Goal: Transaction & Acquisition: Purchase product/service

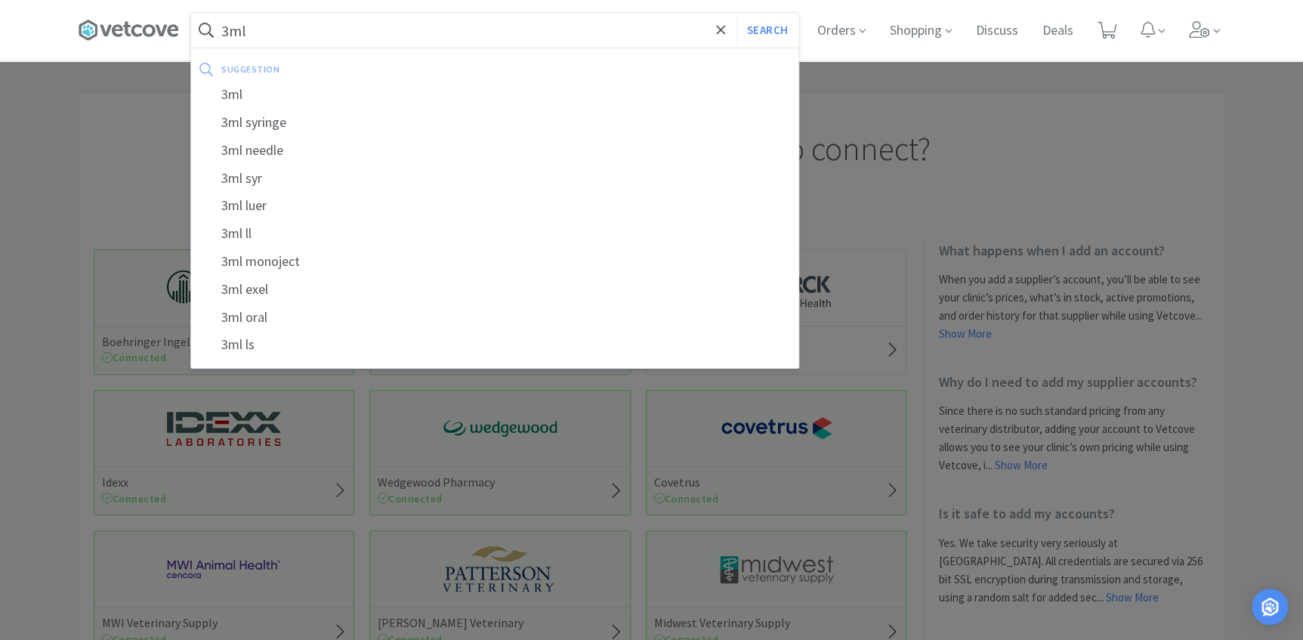
type input "3ml"
click at [736, 13] on button "Search" at bounding box center [767, 30] width 63 height 35
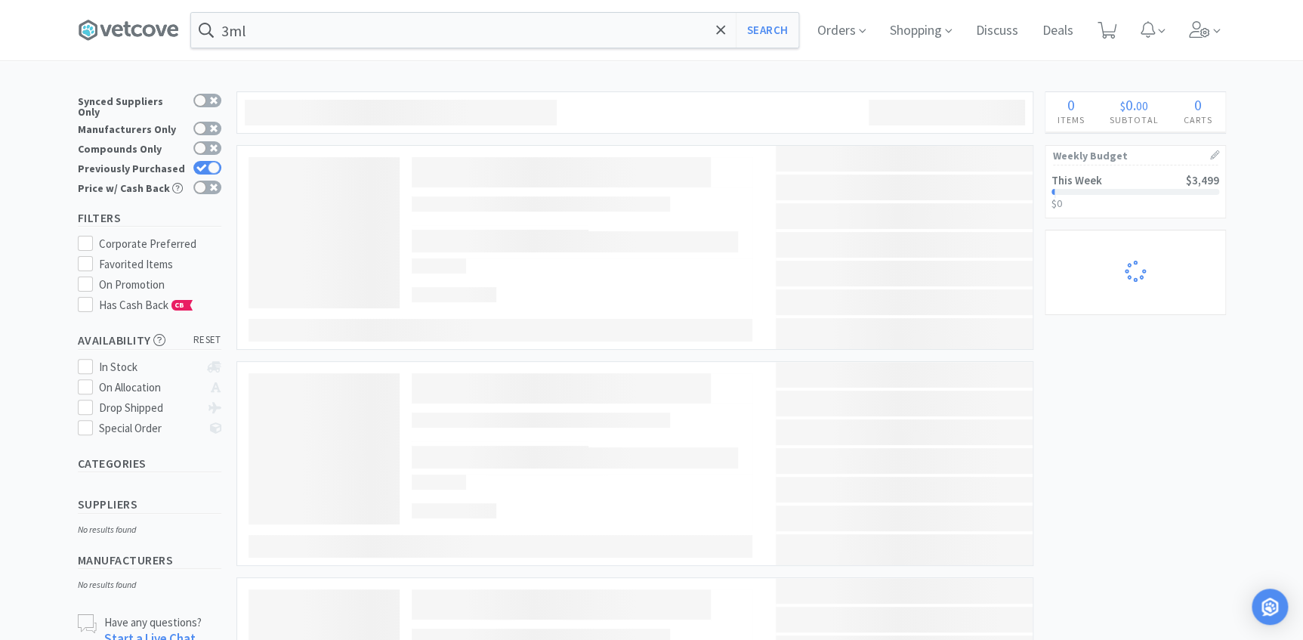
select select "1"
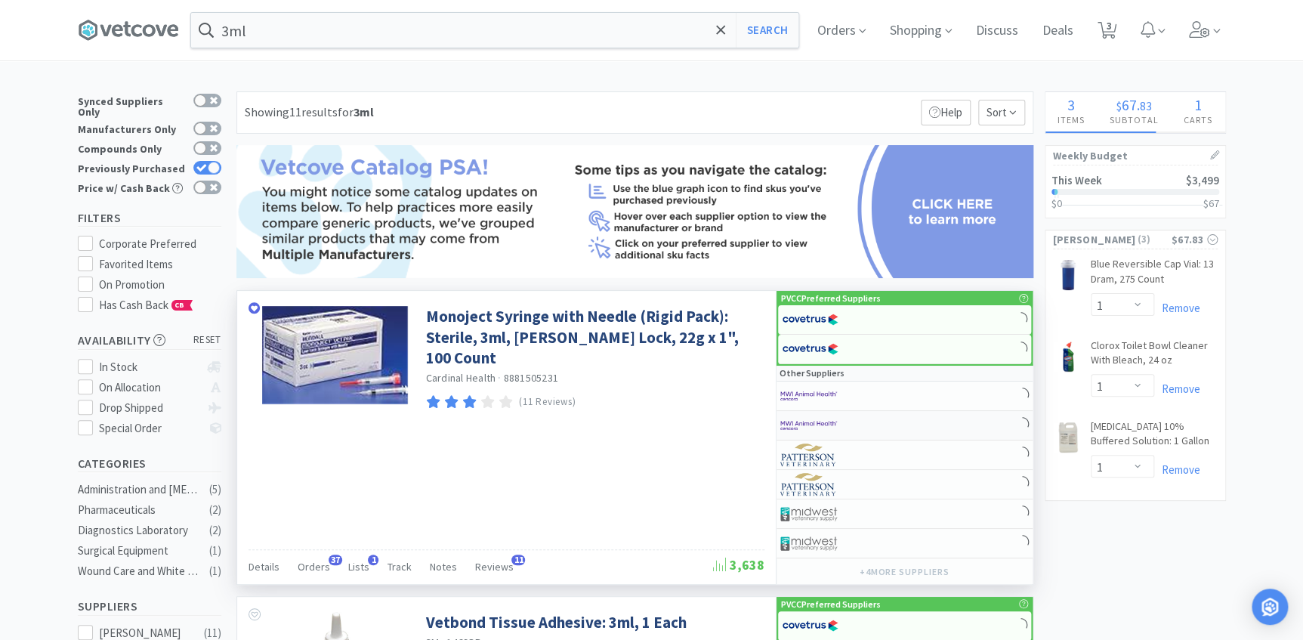
select select "1"
select select "6"
select select "2"
select select "3"
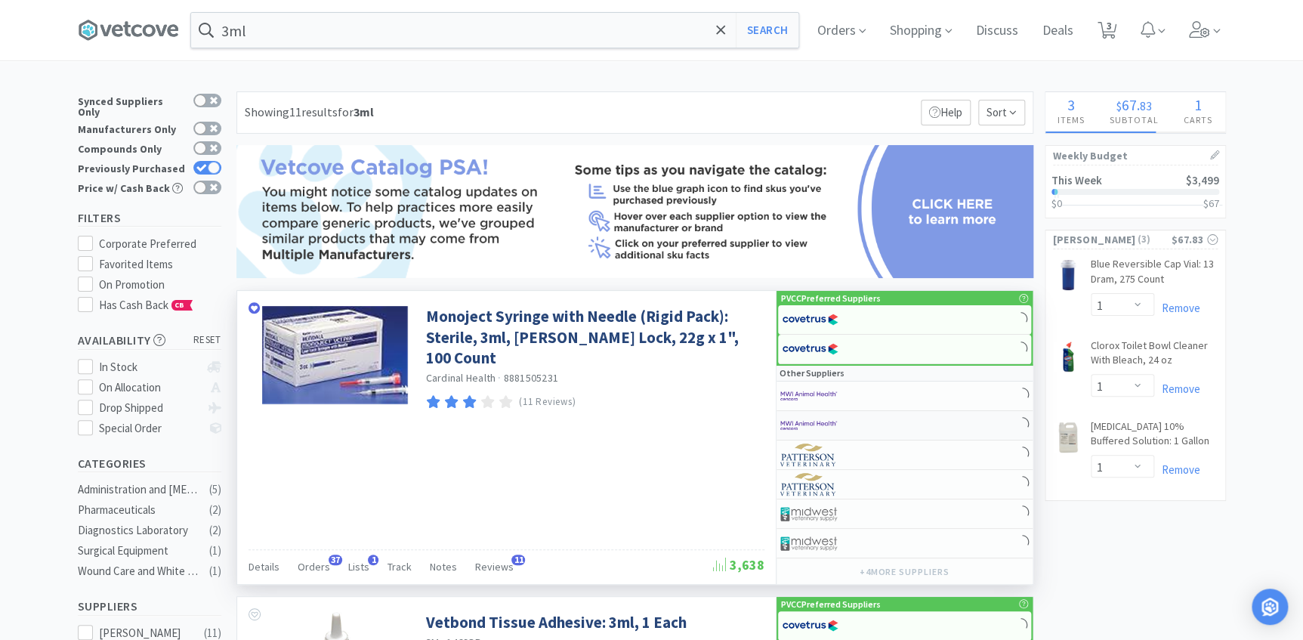
select select "50"
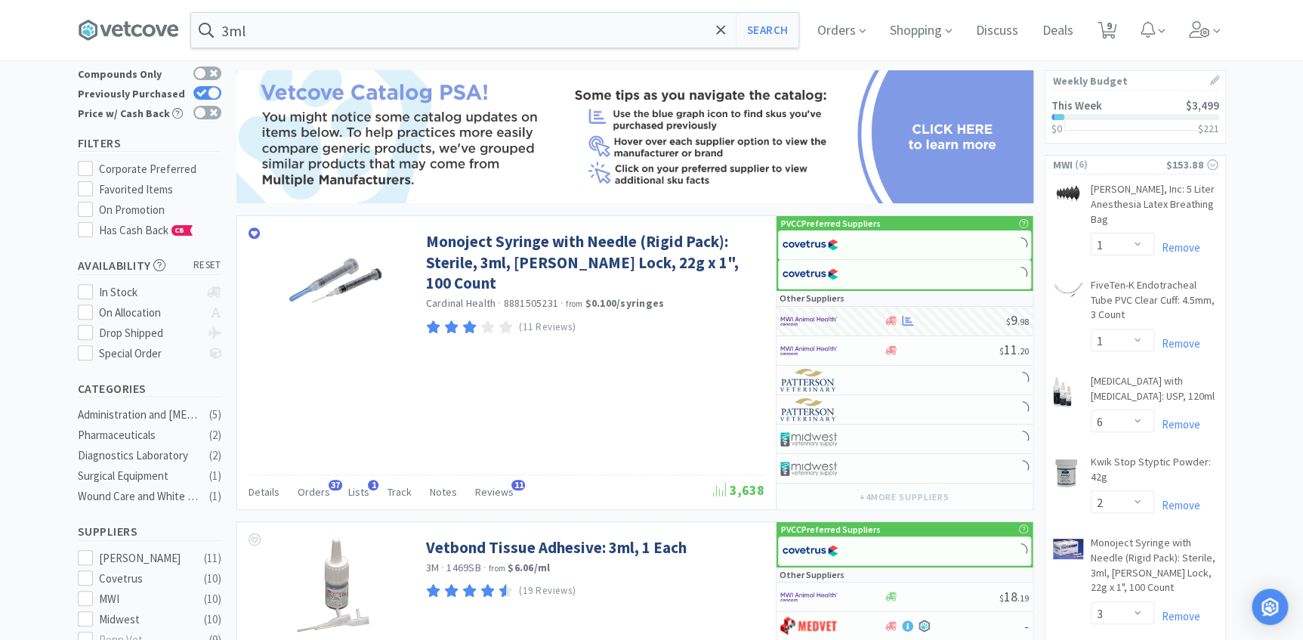
scroll to position [343, 0]
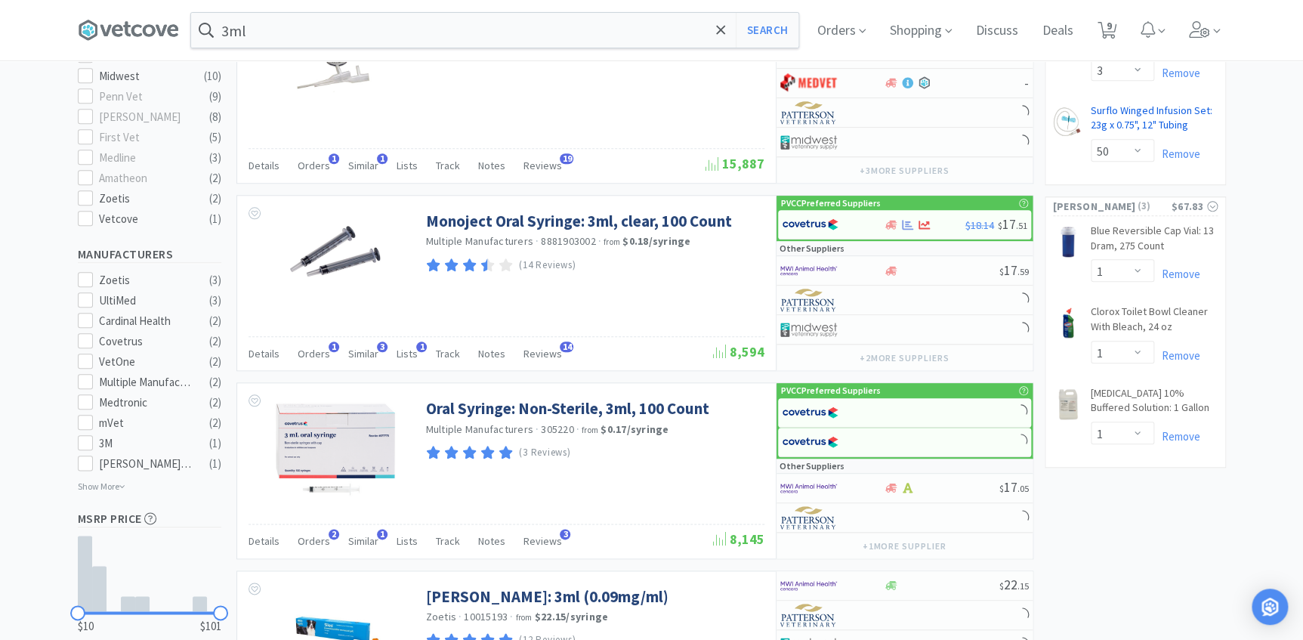
select select "2"
select select "8"
select select "2"
select select "1"
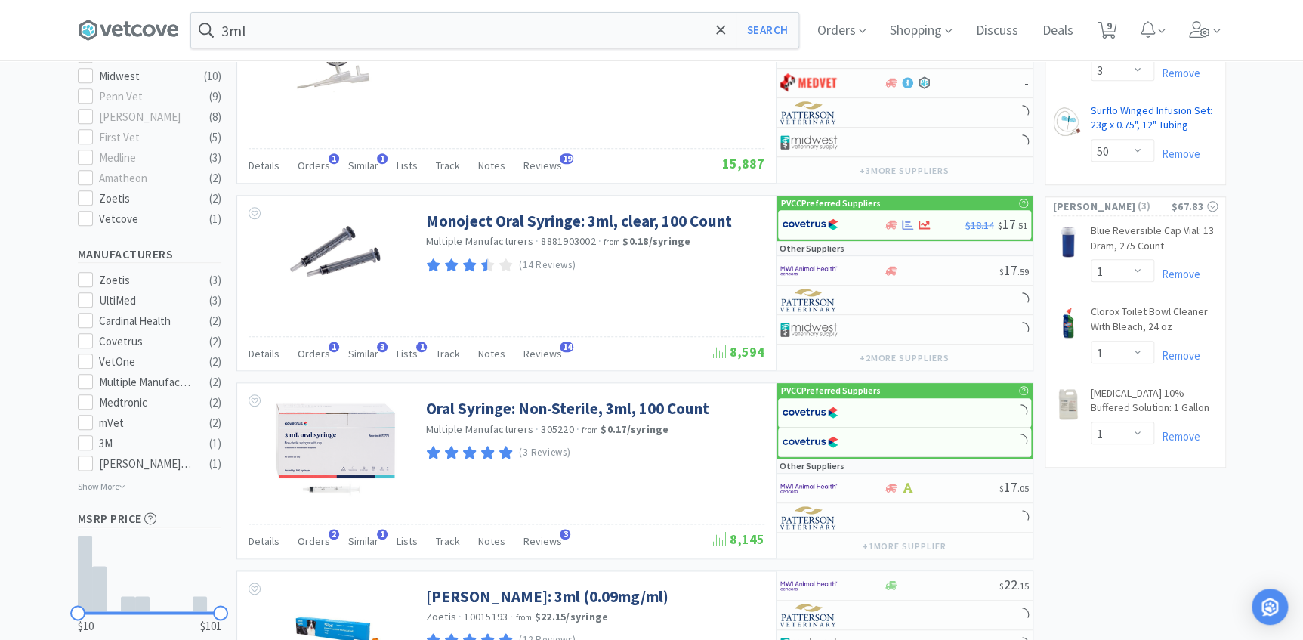
select select "3"
select select "1"
select select "4"
select select "2"
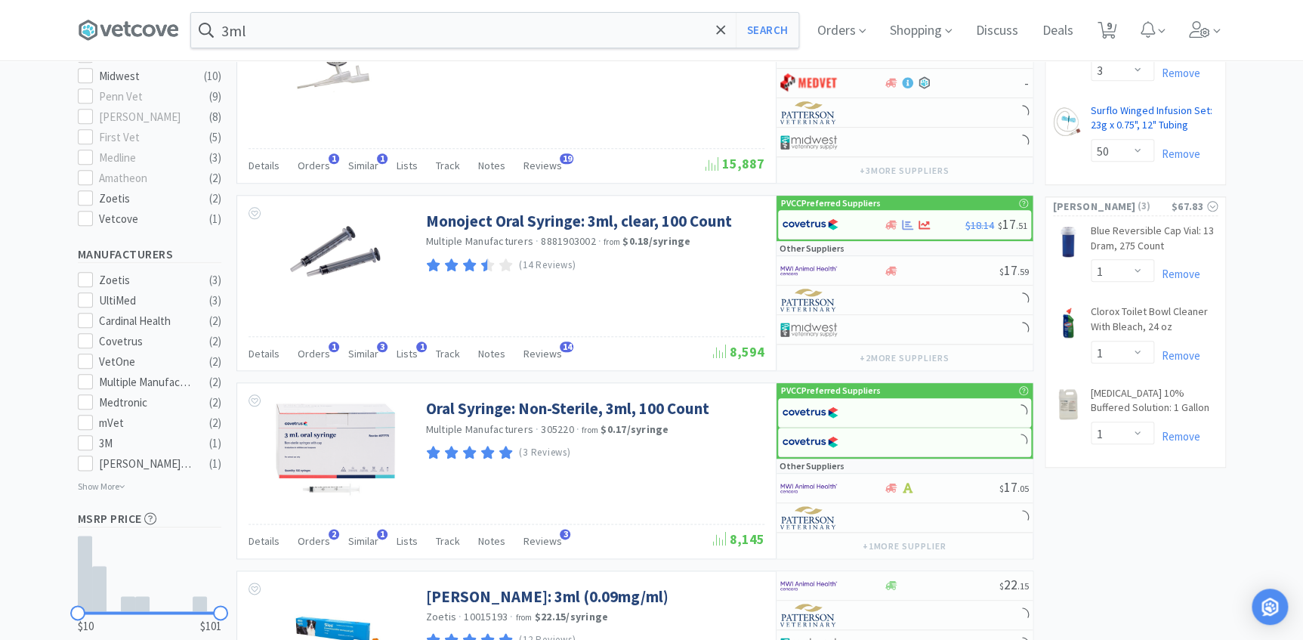
select select "1"
select select "2"
select select "1"
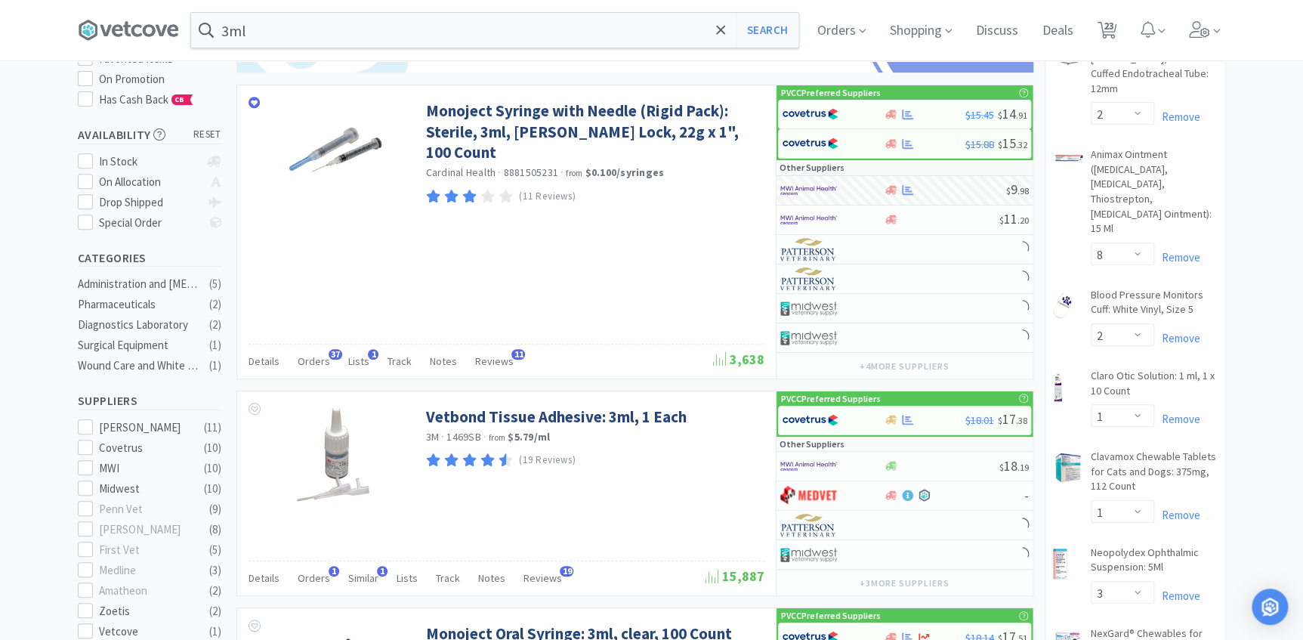
scroll to position [0, 0]
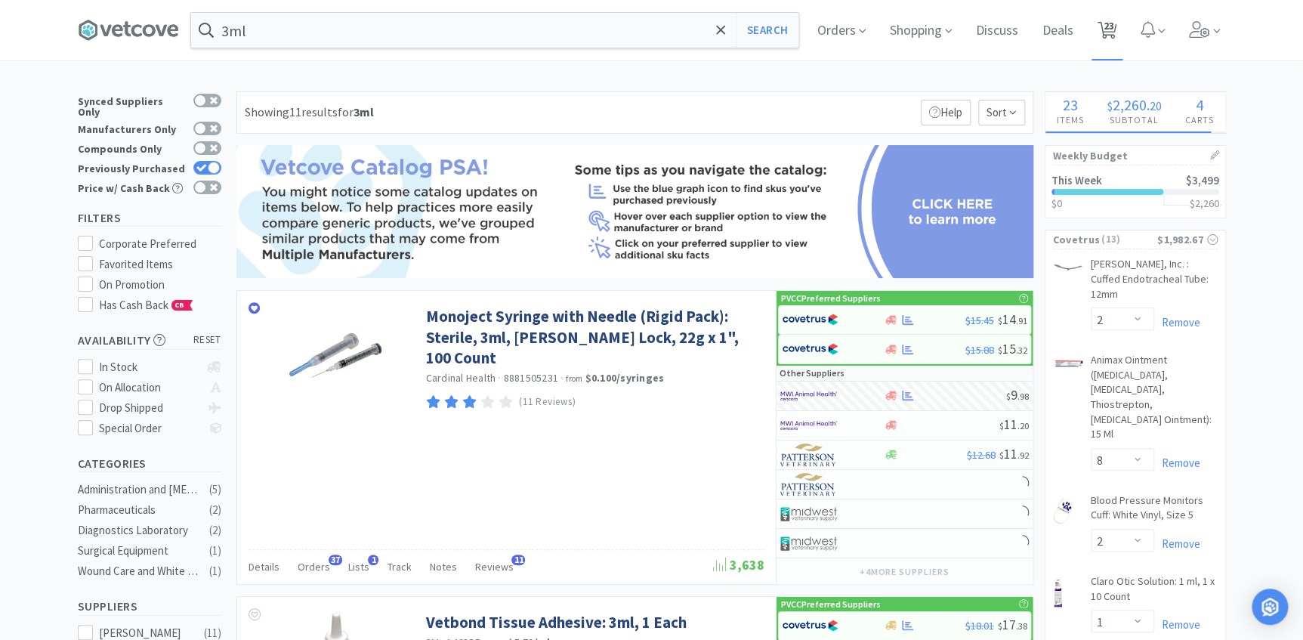
click at [1123, 36] on span "23" at bounding box center [1107, 30] width 31 height 60
select select "1"
select select "2"
select select "8"
select select "2"
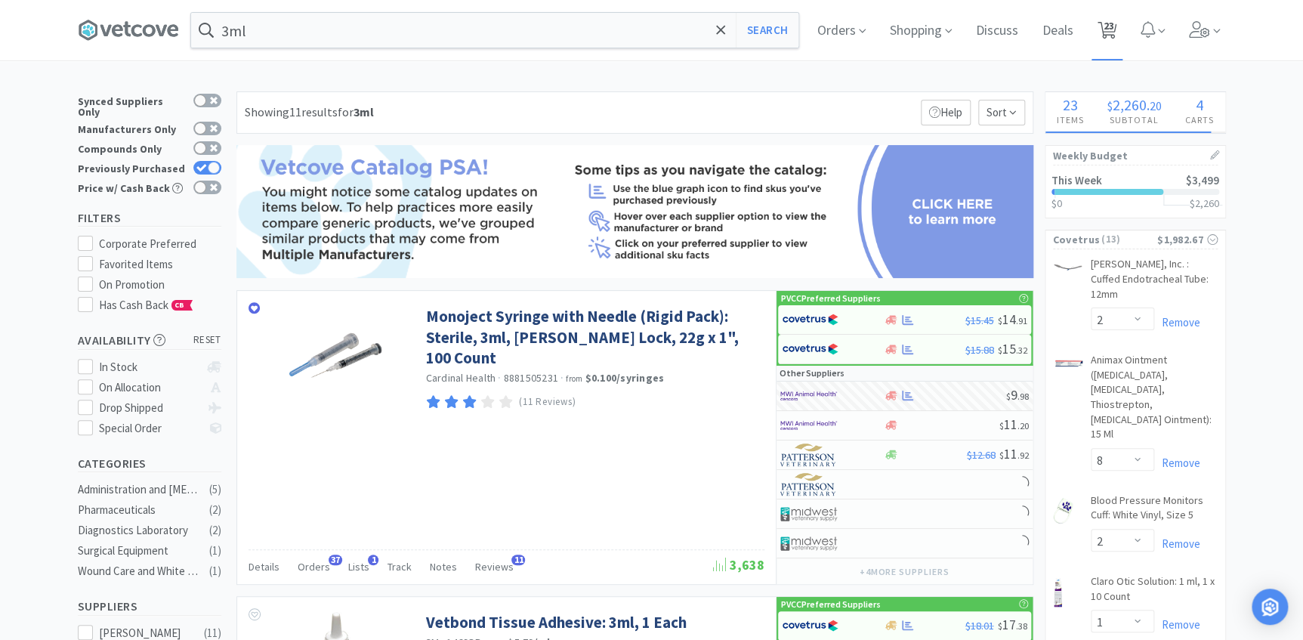
select select "1"
select select "3"
select select "1"
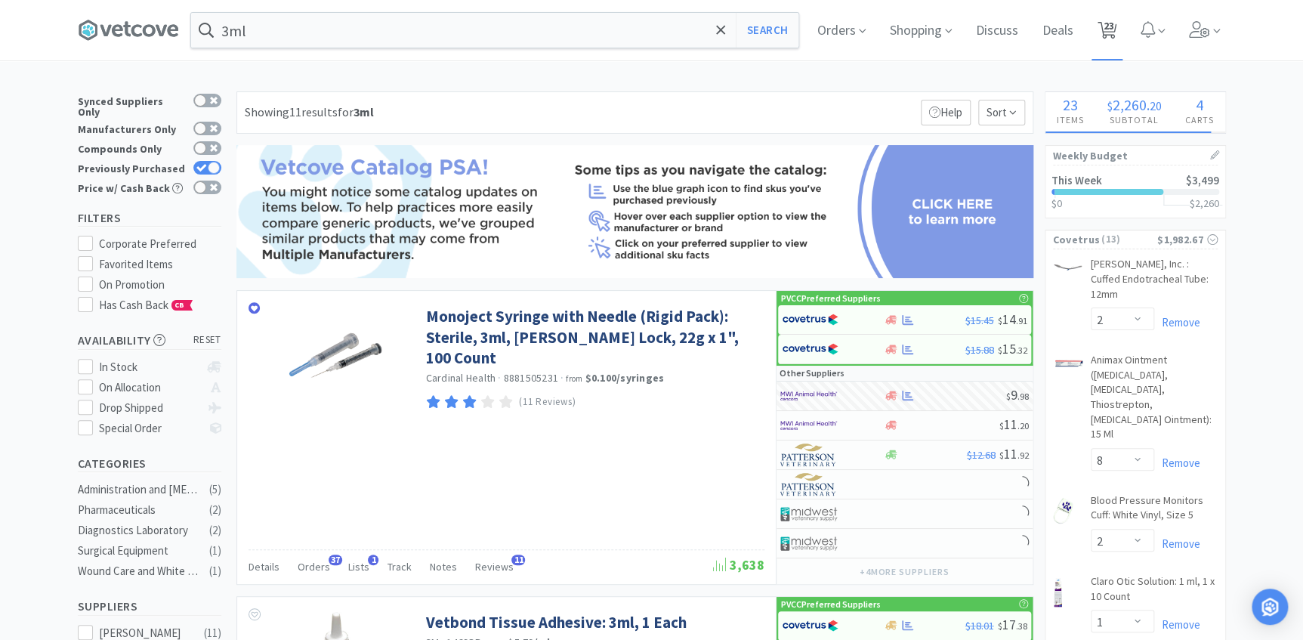
select select "4"
select select "2"
select select "1"
select select "2"
select select "1"
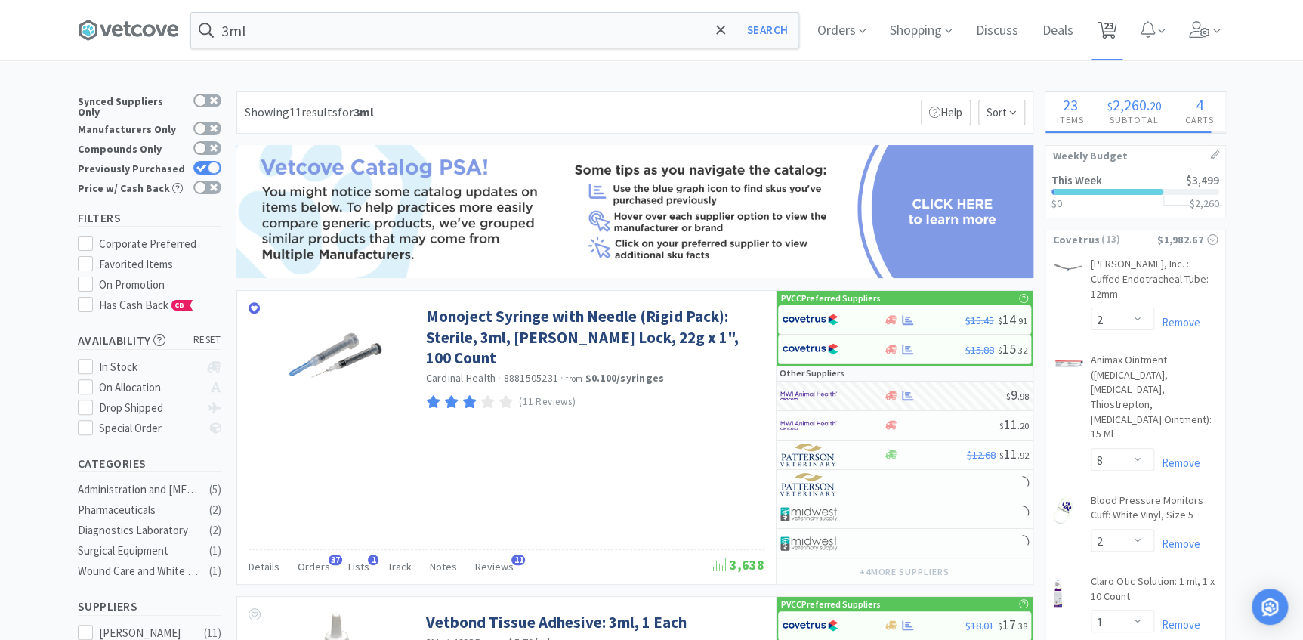
select select "1"
select select "6"
select select "2"
select select "3"
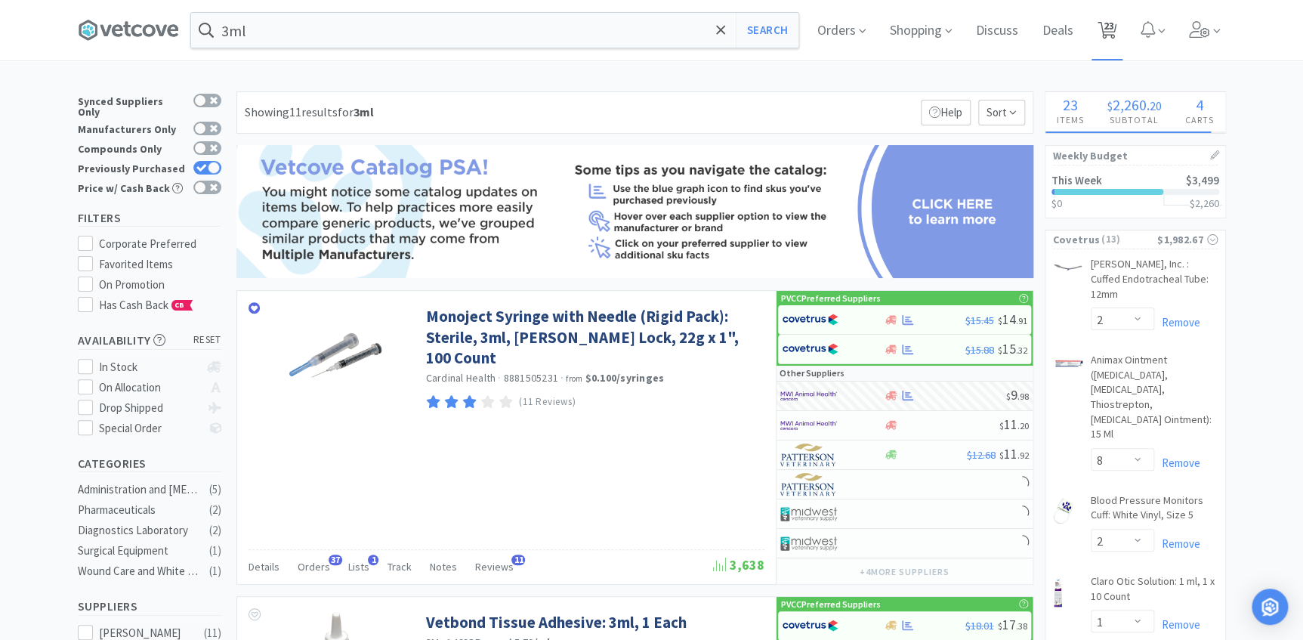
select select "50"
select select "1"
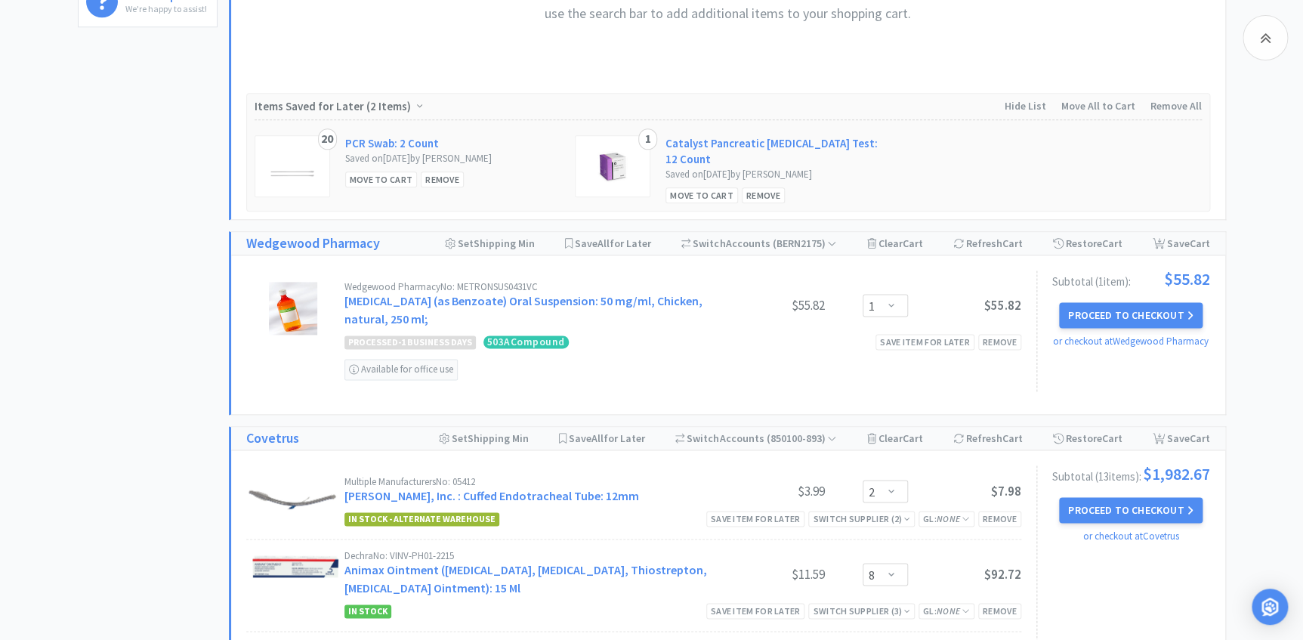
scroll to position [890, 0]
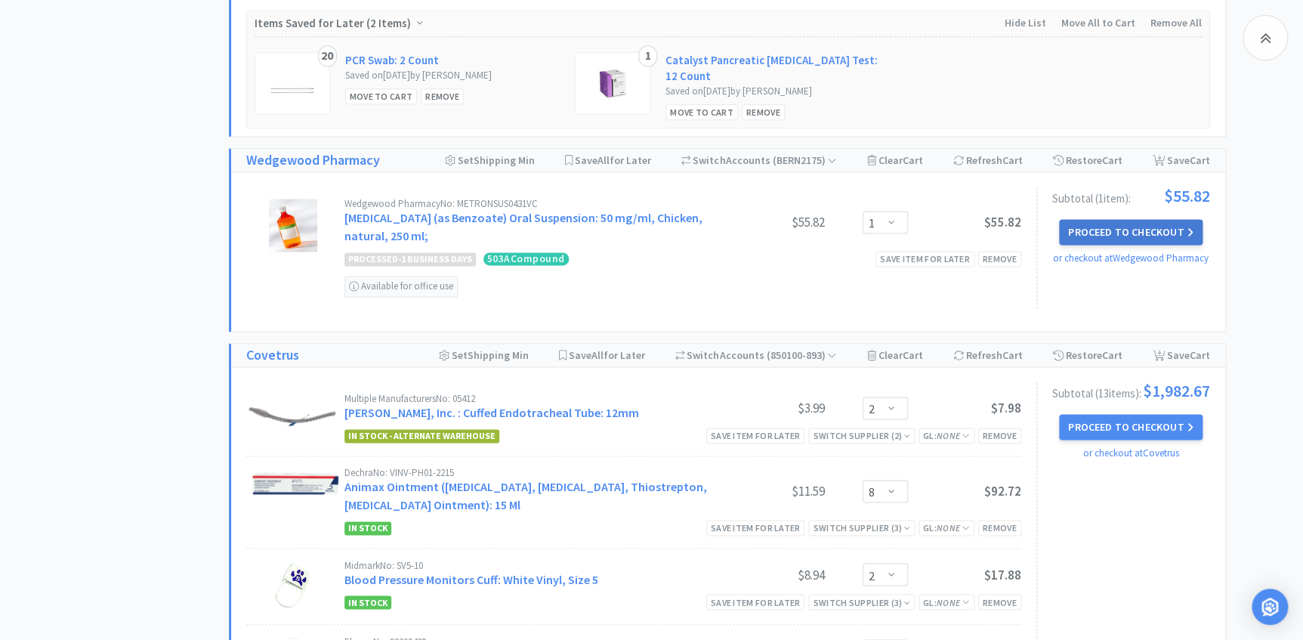
click at [1133, 221] on button "Proceed to Checkout" at bounding box center [1131, 232] width 144 height 26
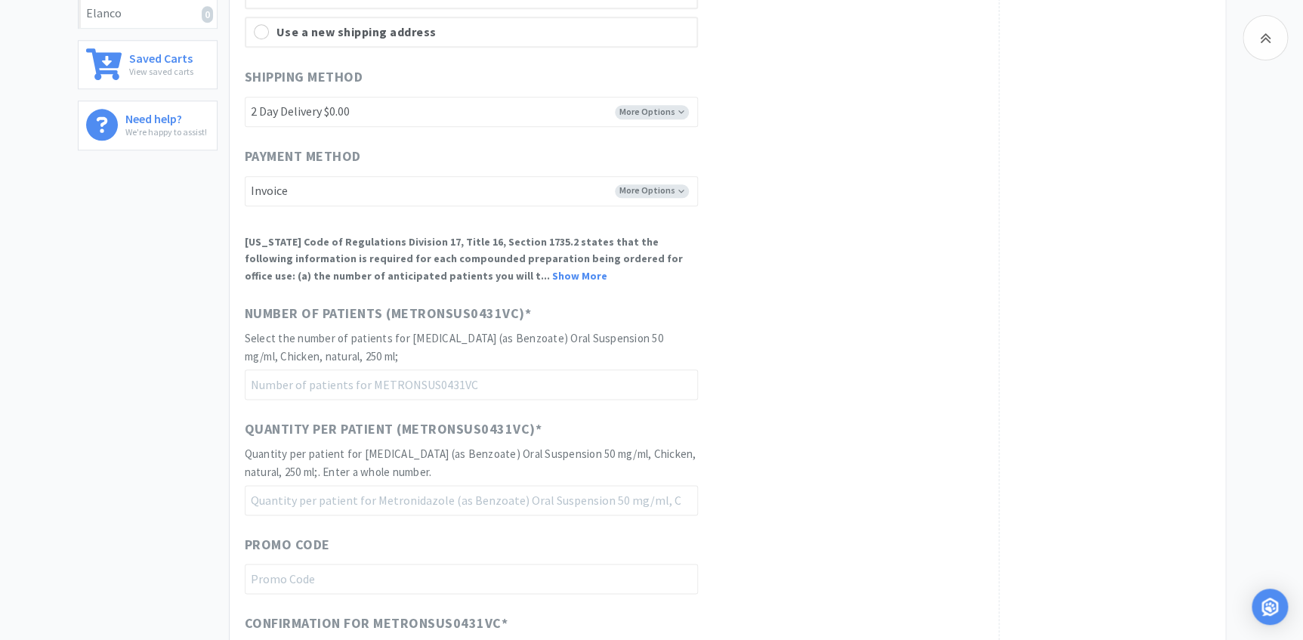
scroll to position [823, 0]
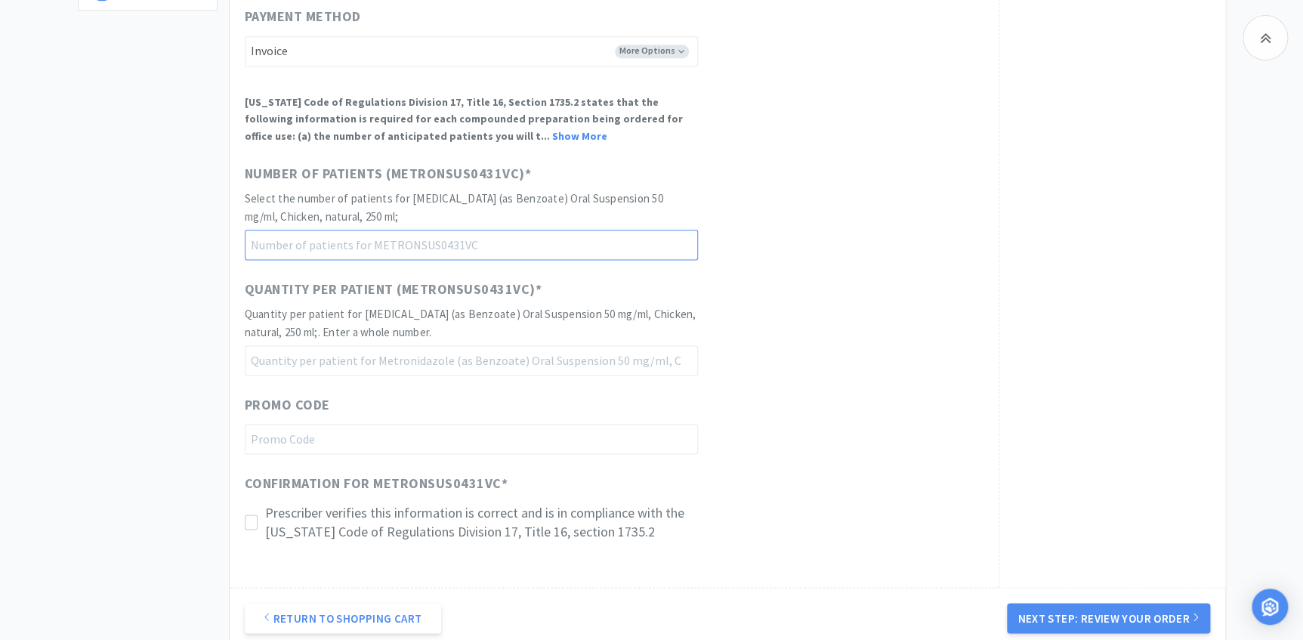
click at [447, 239] on input "number" at bounding box center [471, 245] width 453 height 30
type input "30"
click at [393, 355] on input "number" at bounding box center [471, 360] width 453 height 30
type input "30"
drag, startPoint x: 246, startPoint y: 521, endPoint x: 746, endPoint y: 530, distance: 500.2
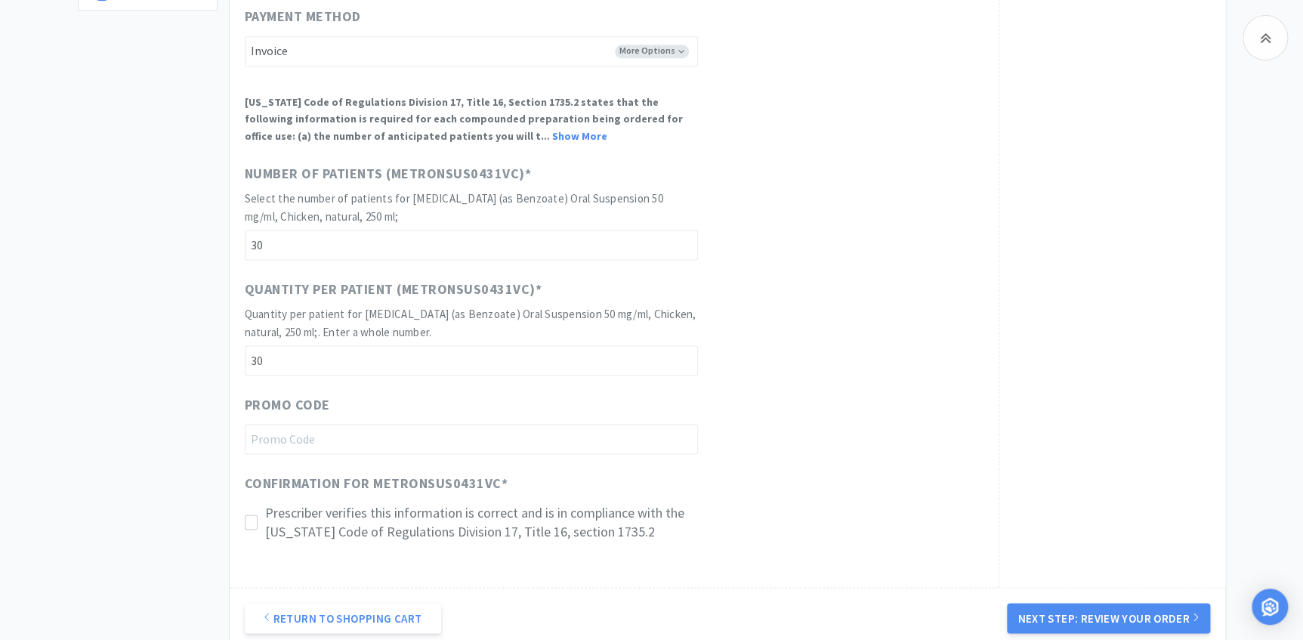
click at [261, 510] on div "Prescriber verifies this information is correct and is in compliance with the […" at bounding box center [471, 522] width 453 height 38
click at [1042, 617] on button "Next Step: Review Your Order" at bounding box center [1108, 618] width 202 height 30
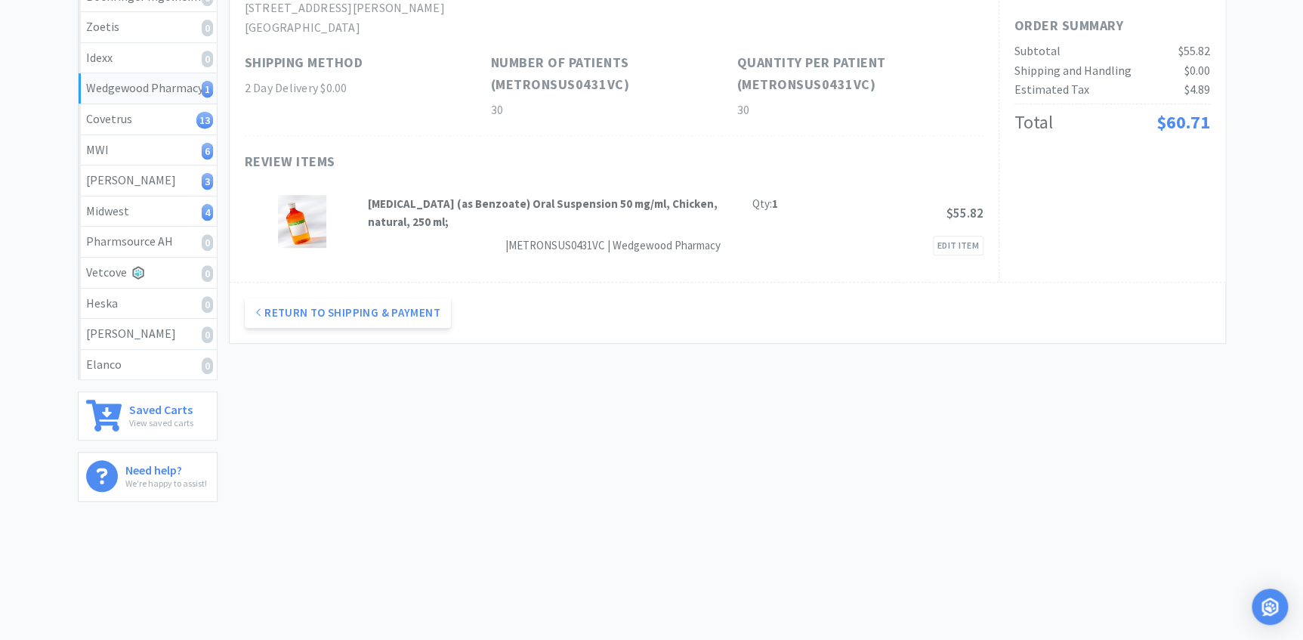
scroll to position [0, 0]
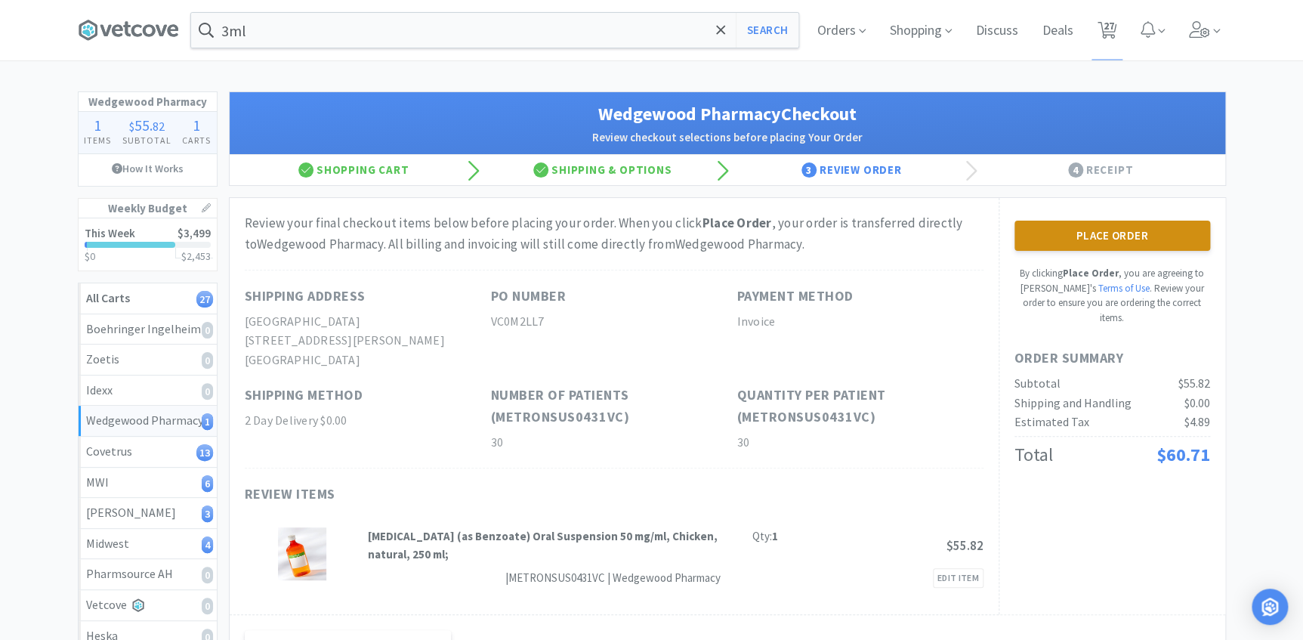
click at [1074, 235] on button "Place Order" at bounding box center [1113, 236] width 196 height 30
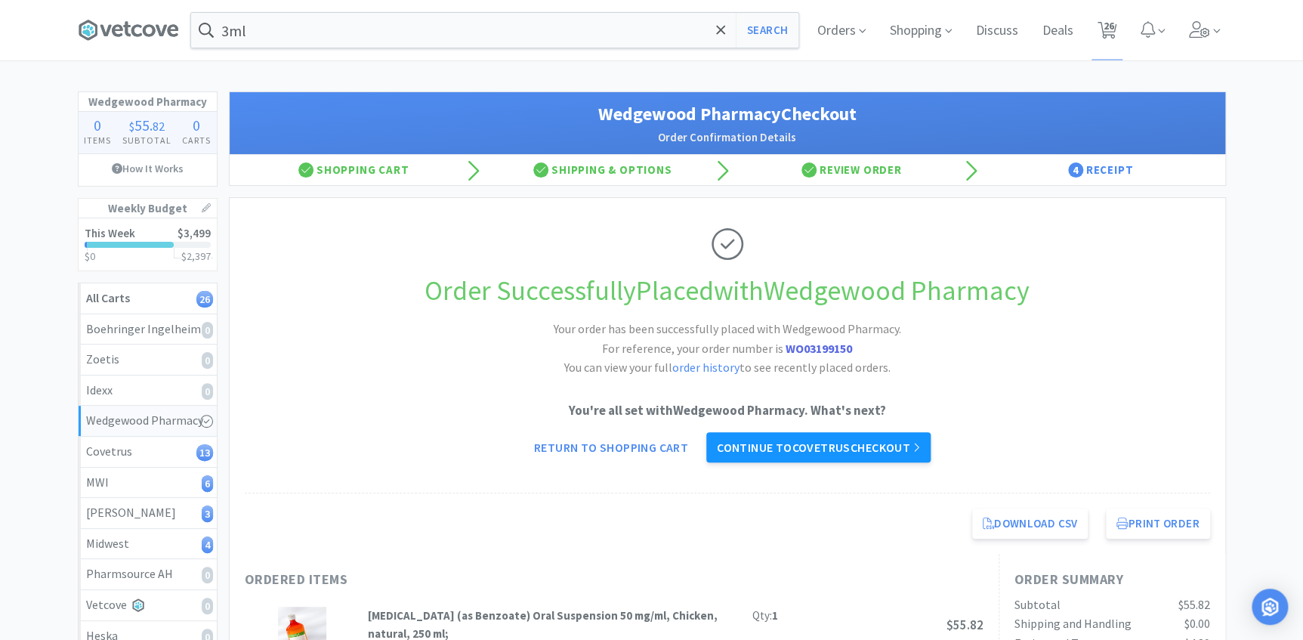
click at [757, 446] on link "Continue to Covetrus checkout" at bounding box center [818, 447] width 224 height 30
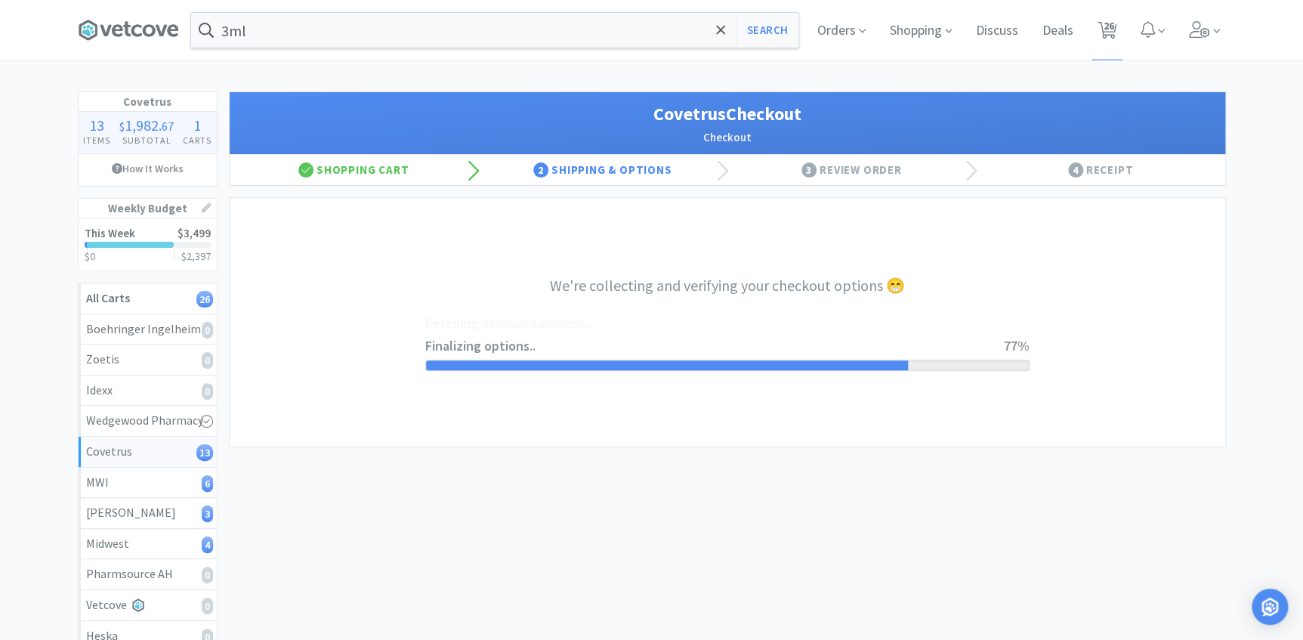
select select "ACCOUNT"
select select "cvt-standard-net"
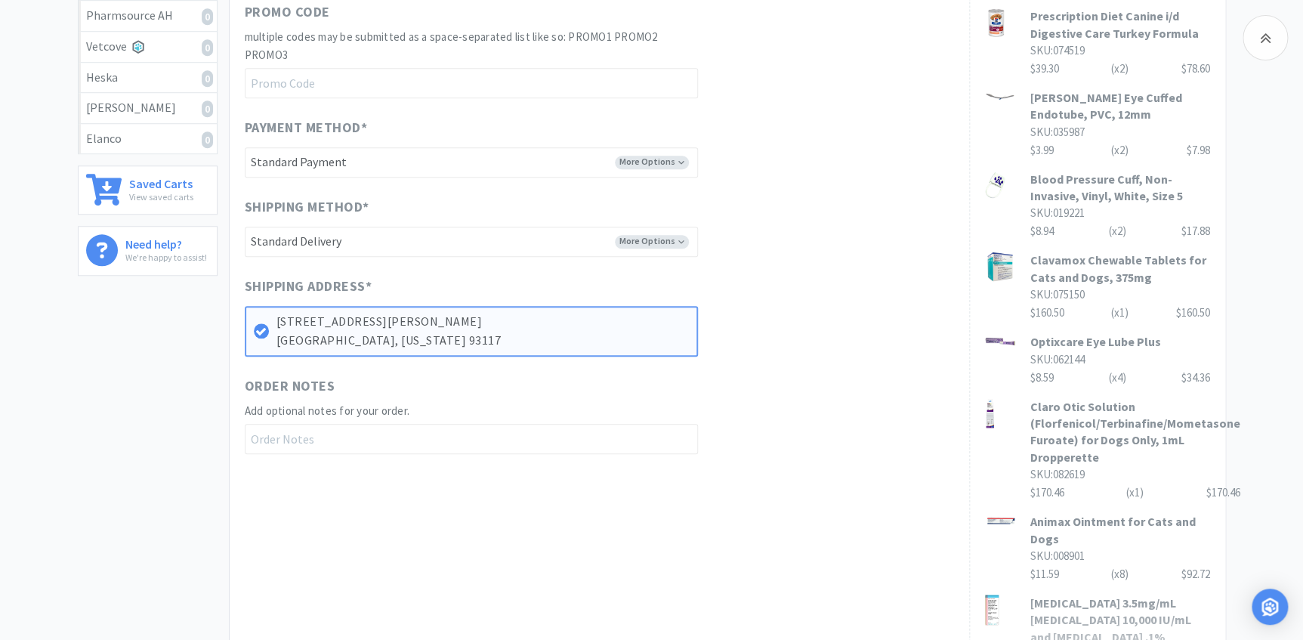
scroll to position [687, 0]
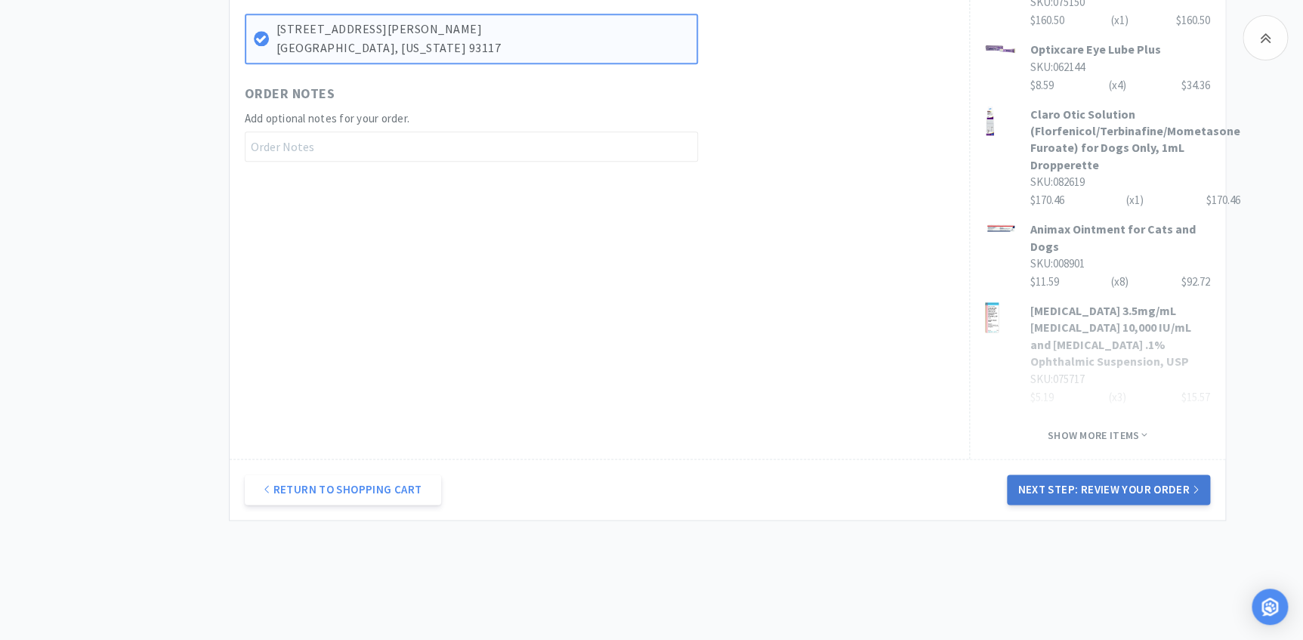
click at [1072, 474] on button "Next Step: Review Your Order" at bounding box center [1108, 489] width 202 height 30
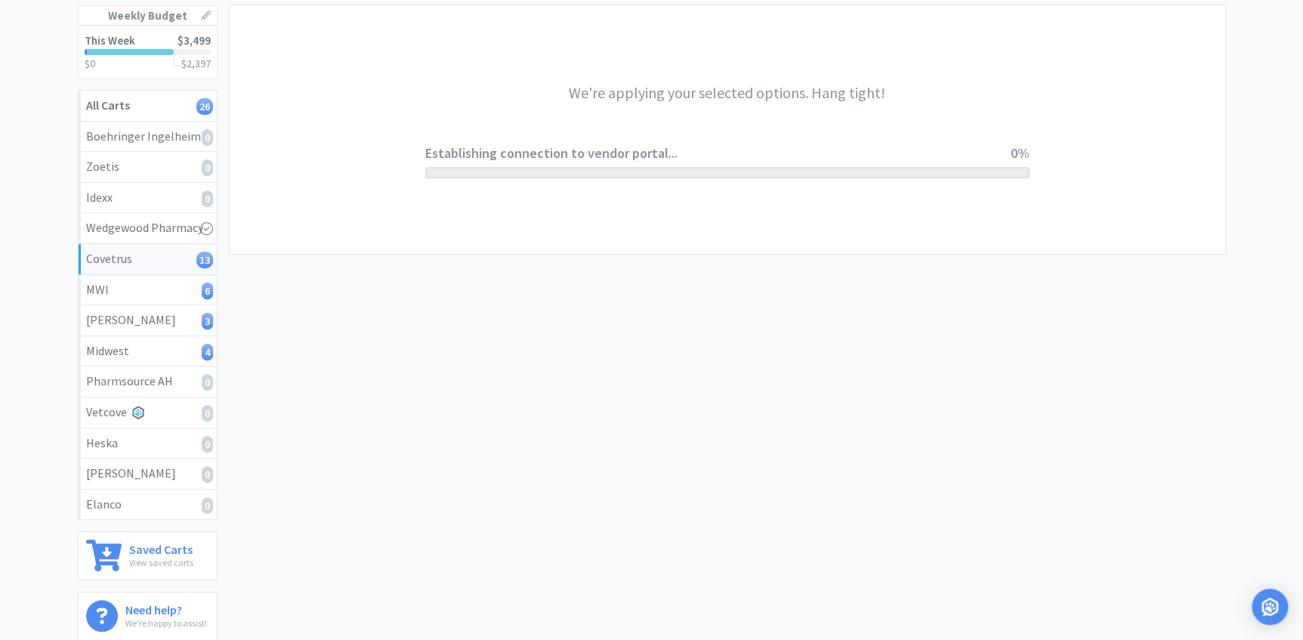
scroll to position [0, 0]
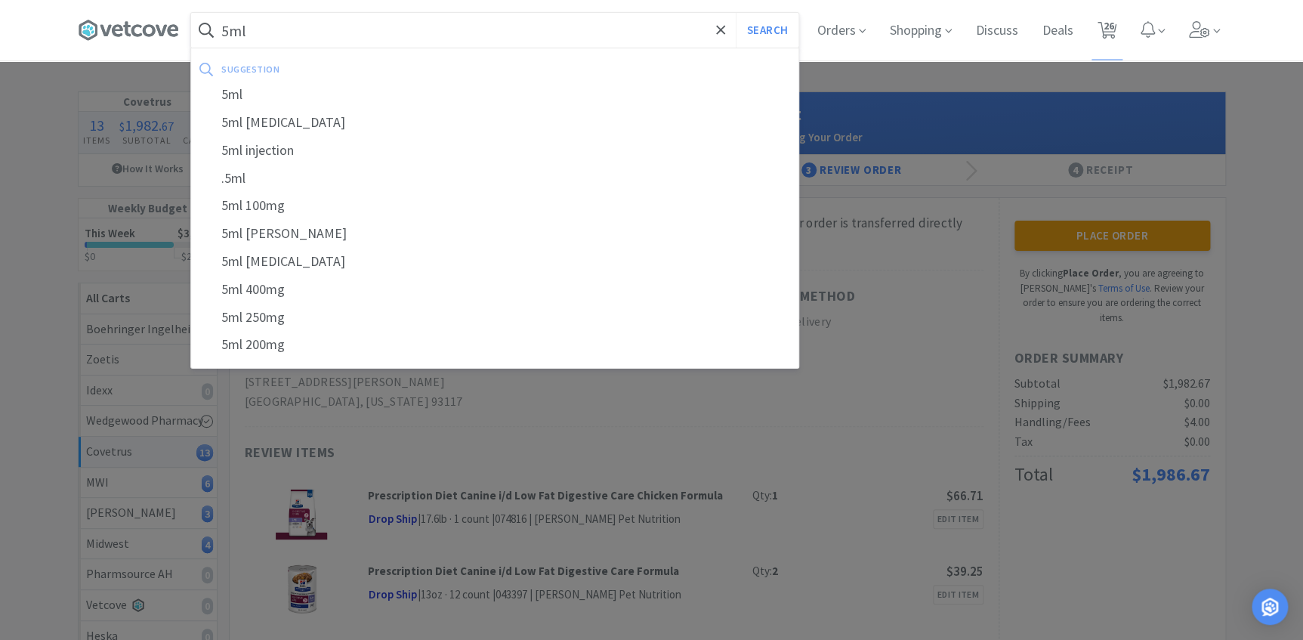
type input "5ml"
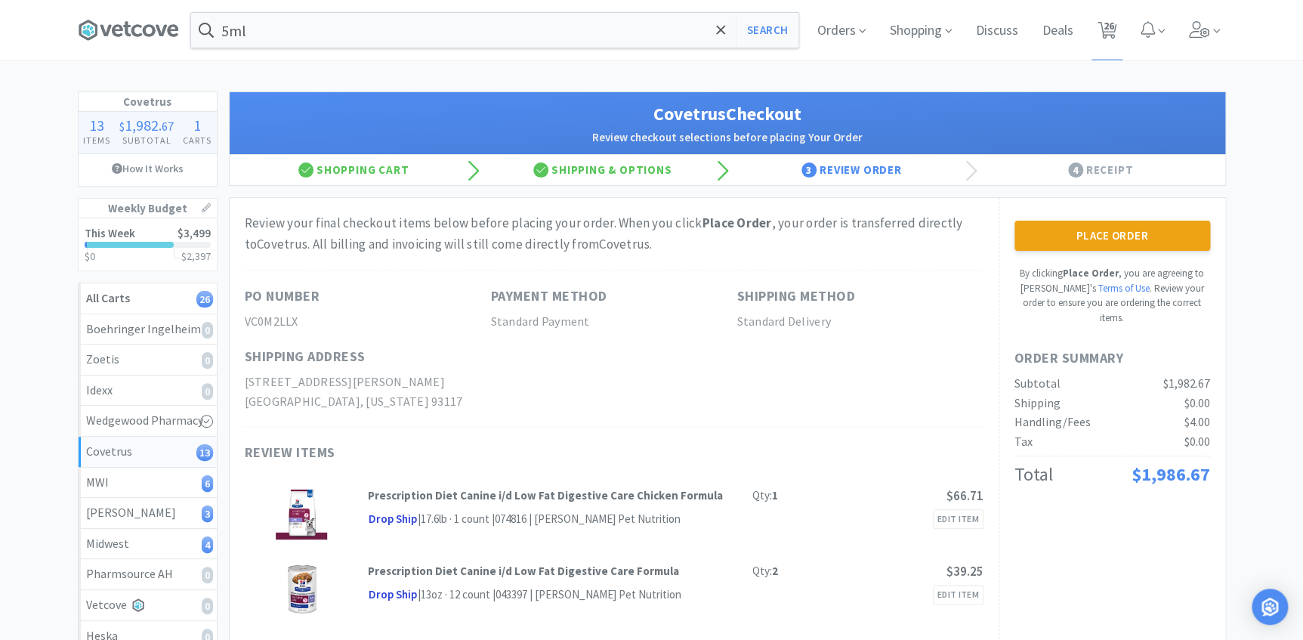
click at [966, 213] on div at bounding box center [651, 320] width 1303 height 640
click at [1069, 235] on button "Place Order" at bounding box center [1113, 236] width 196 height 30
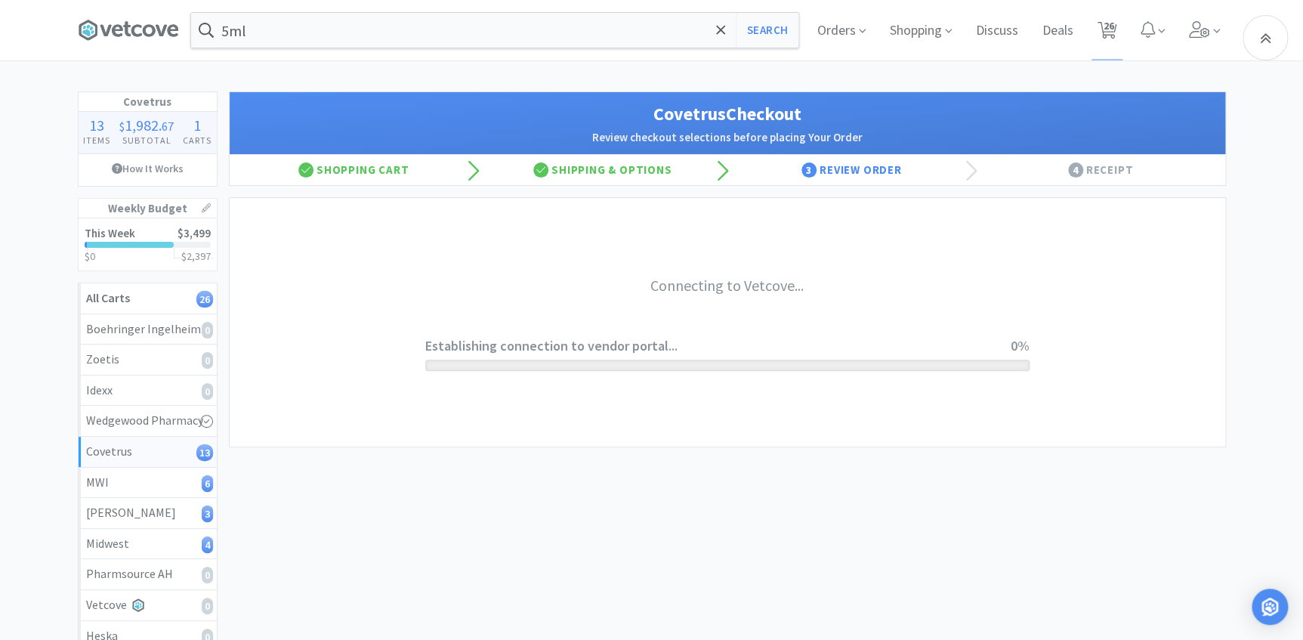
scroll to position [332, 0]
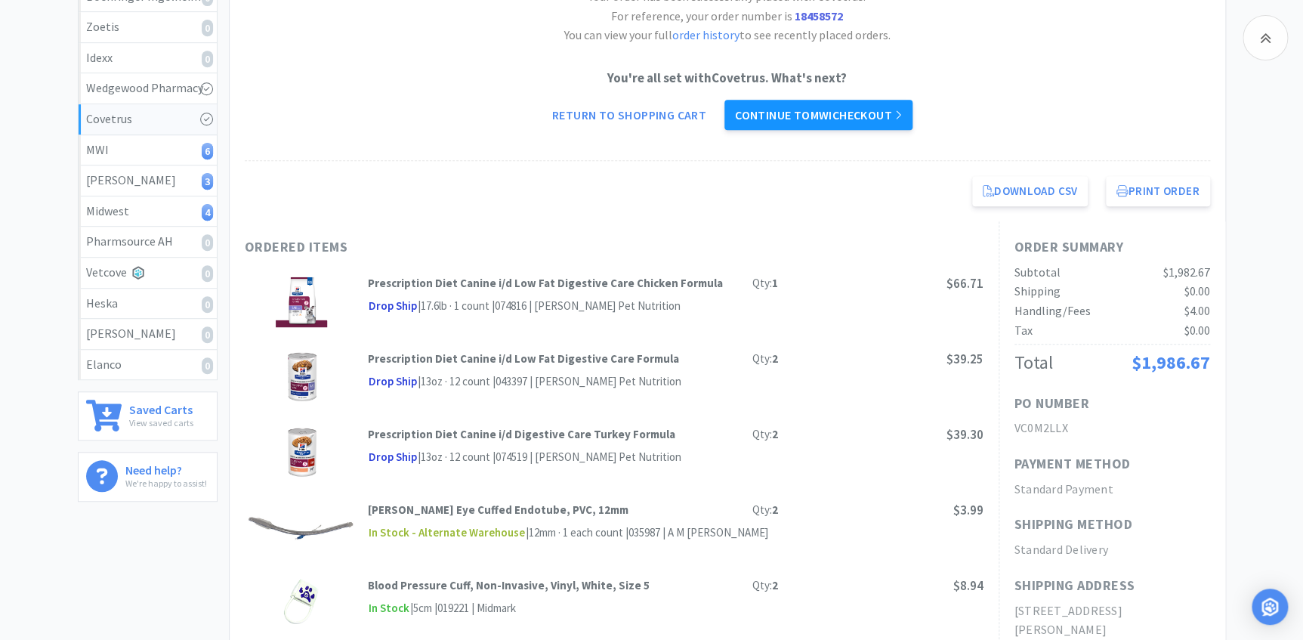
click at [783, 116] on link "Continue to MWI checkout" at bounding box center [818, 115] width 188 height 30
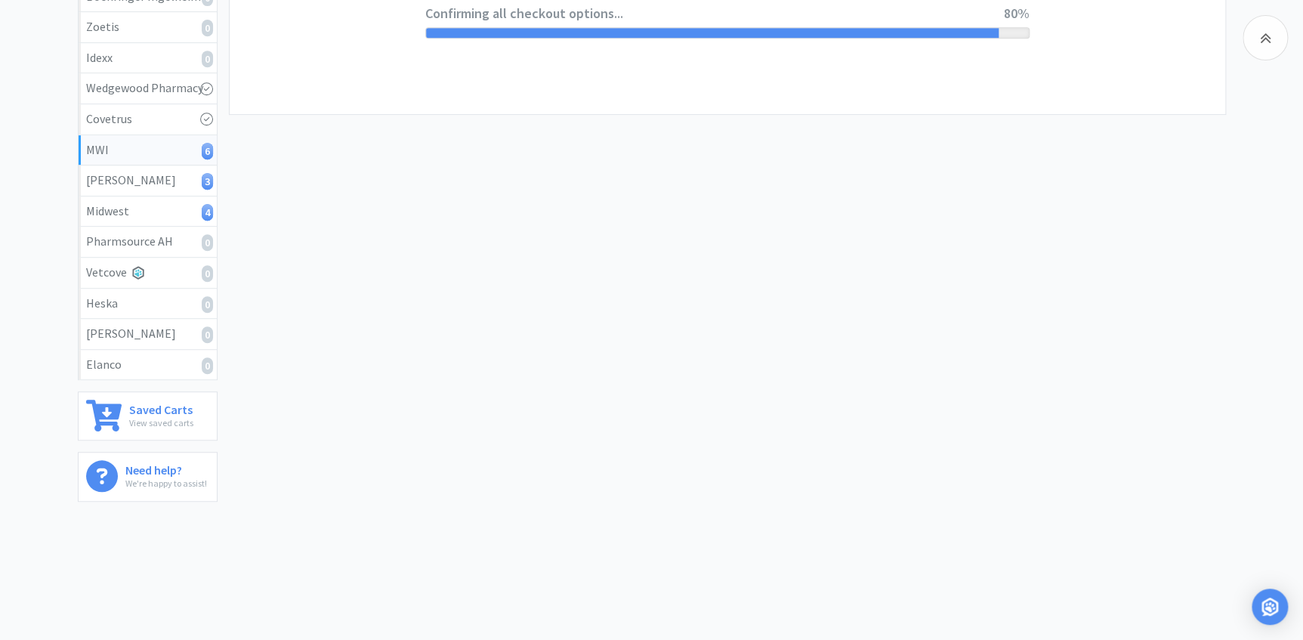
select select "STD_"
select select "FVS"
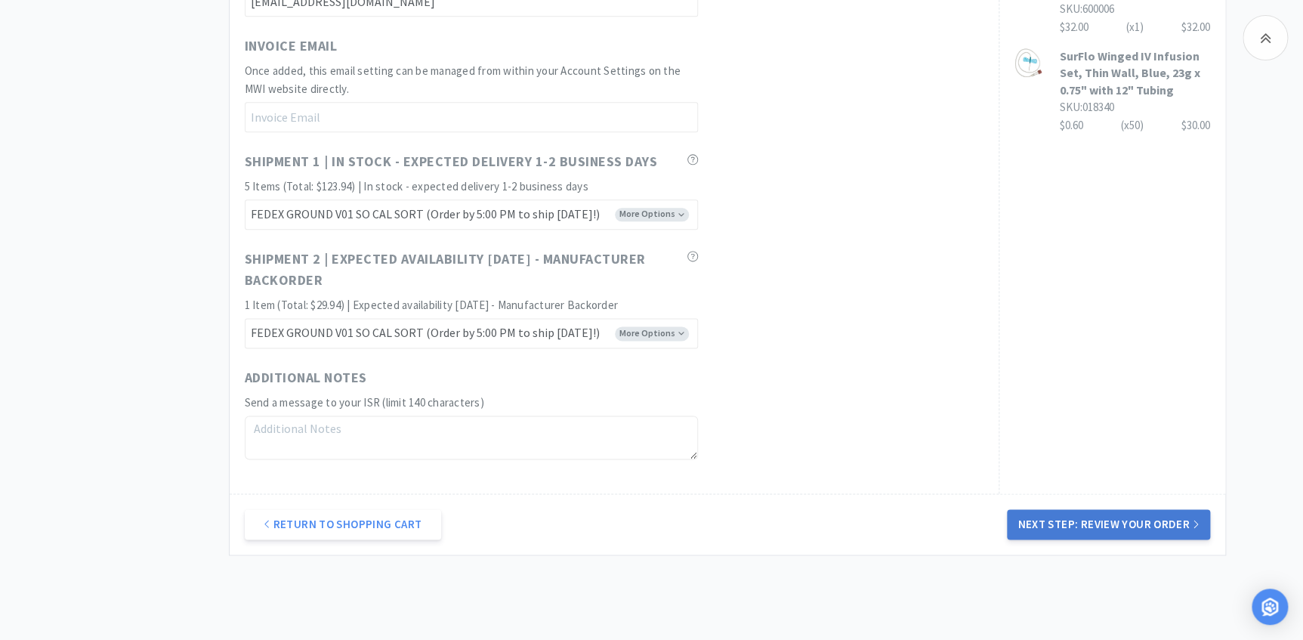
click at [1126, 511] on div "Return to Shopping Cart Next Step: Review Your Order" at bounding box center [728, 523] width 996 height 61
click at [1123, 517] on button "Next Step: Review Your Order" at bounding box center [1108, 524] width 202 height 30
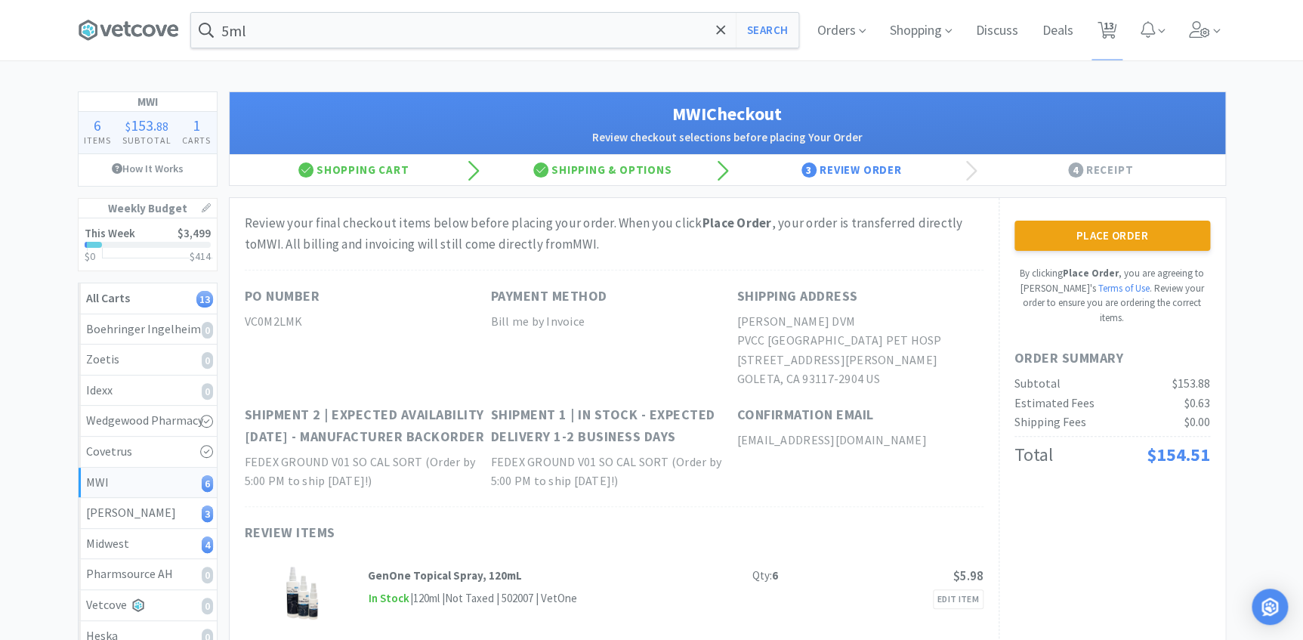
click at [1098, 221] on button "Place Order" at bounding box center [1113, 236] width 196 height 30
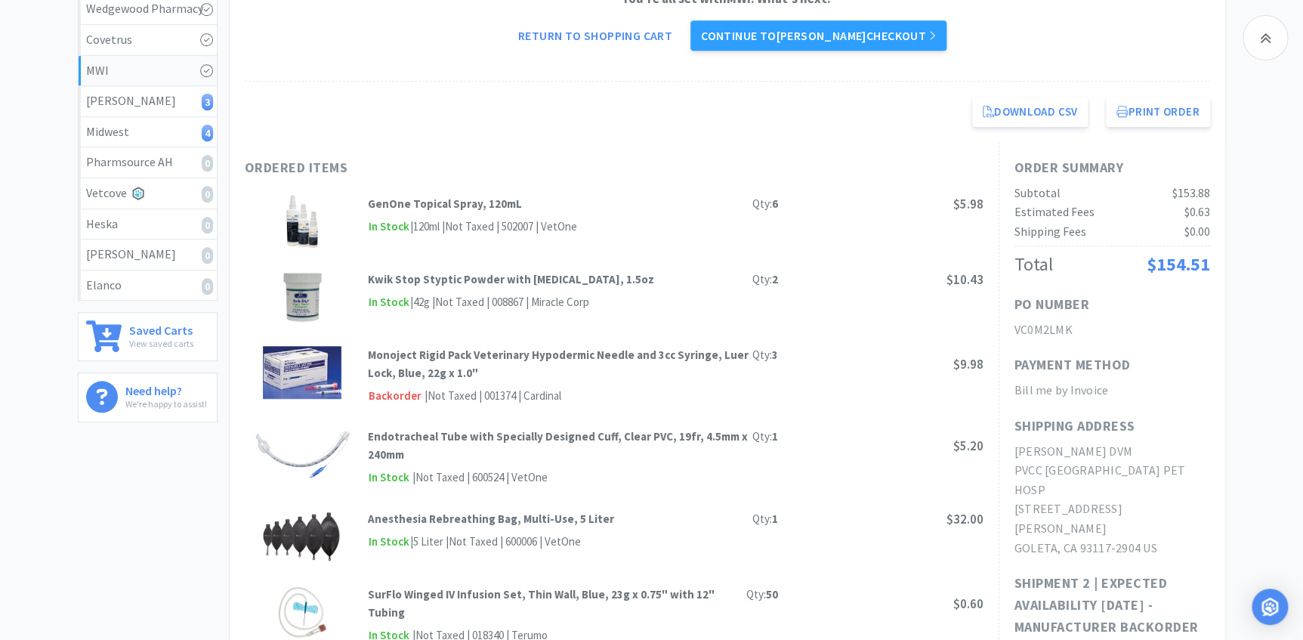
scroll to position [68, 0]
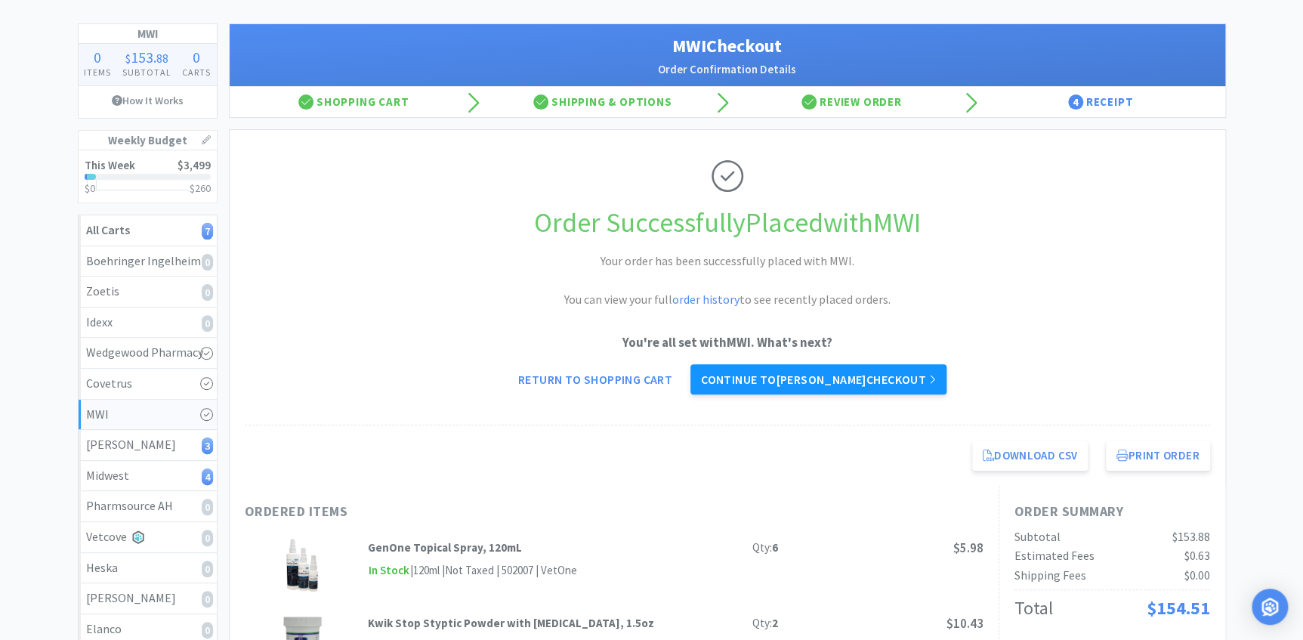
click at [826, 374] on link "Continue to [PERSON_NAME] checkout" at bounding box center [818, 379] width 256 height 30
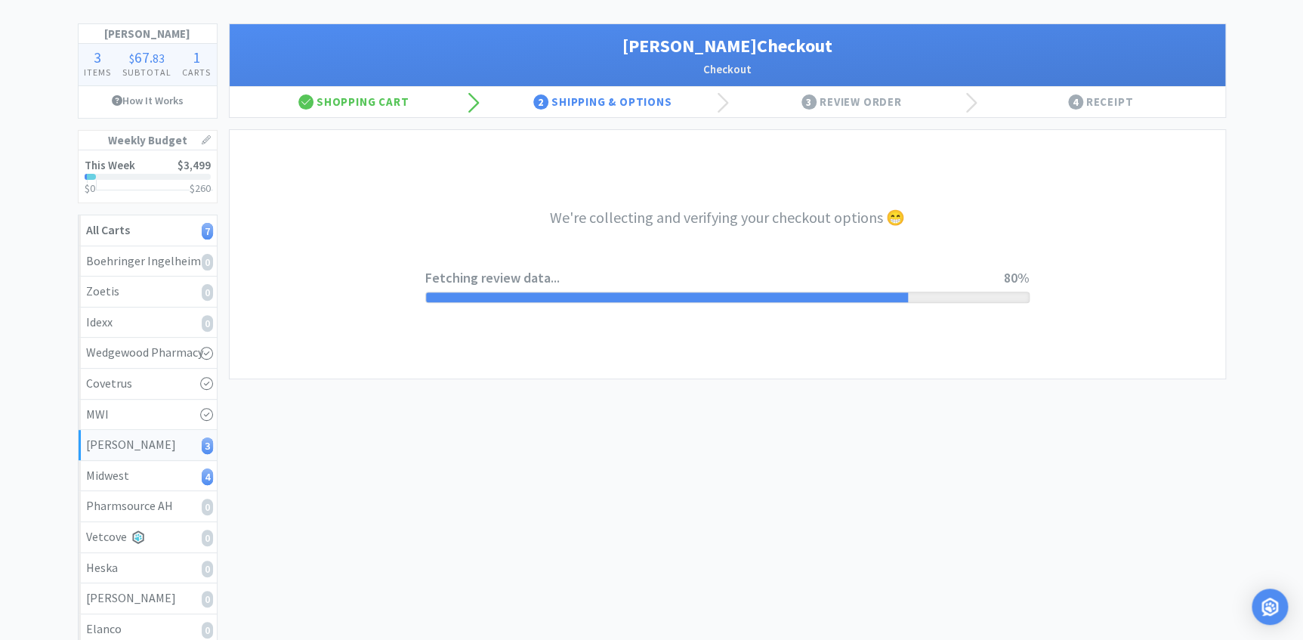
select select "1"
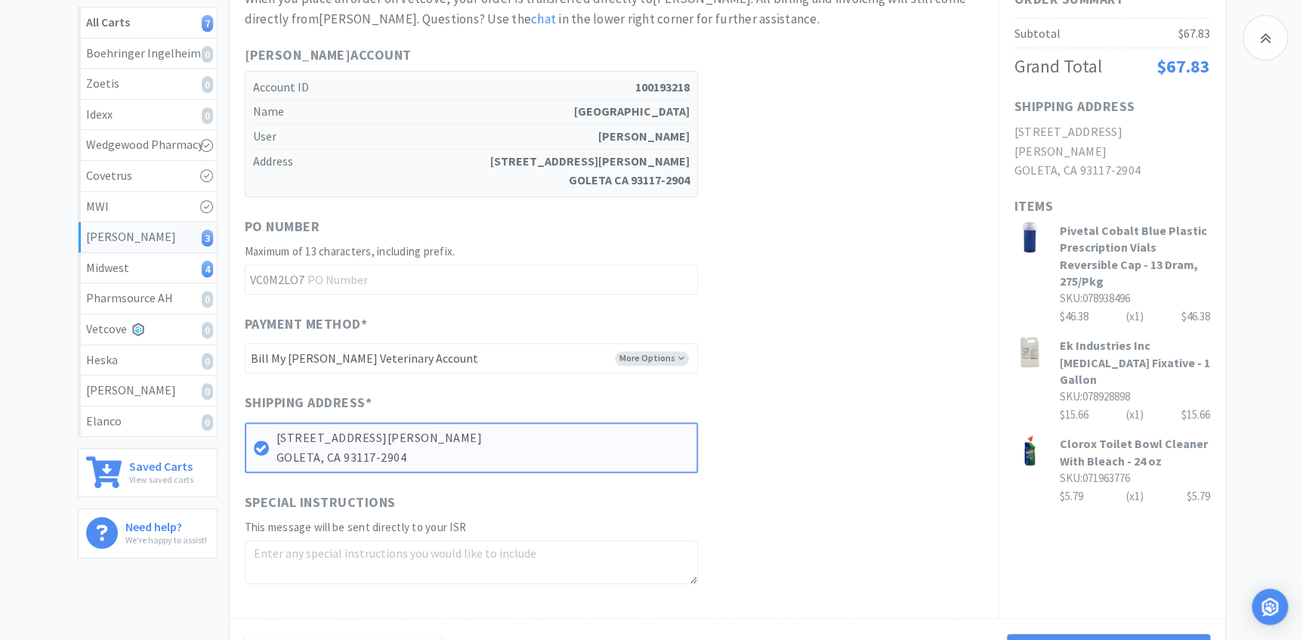
scroll to position [468, 0]
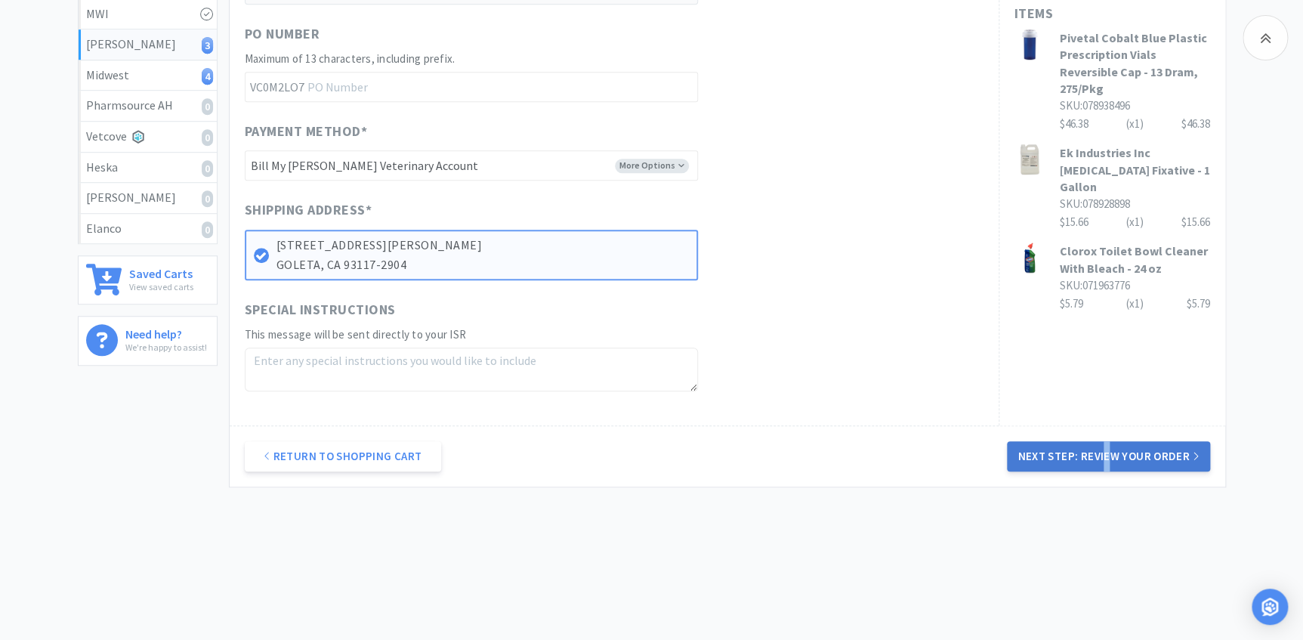
click at [1109, 456] on div "Return to Shopping Cart Next Step: Review Your Order" at bounding box center [728, 455] width 996 height 61
click at [1109, 455] on button "Next Step: Review Your Order" at bounding box center [1108, 456] width 202 height 30
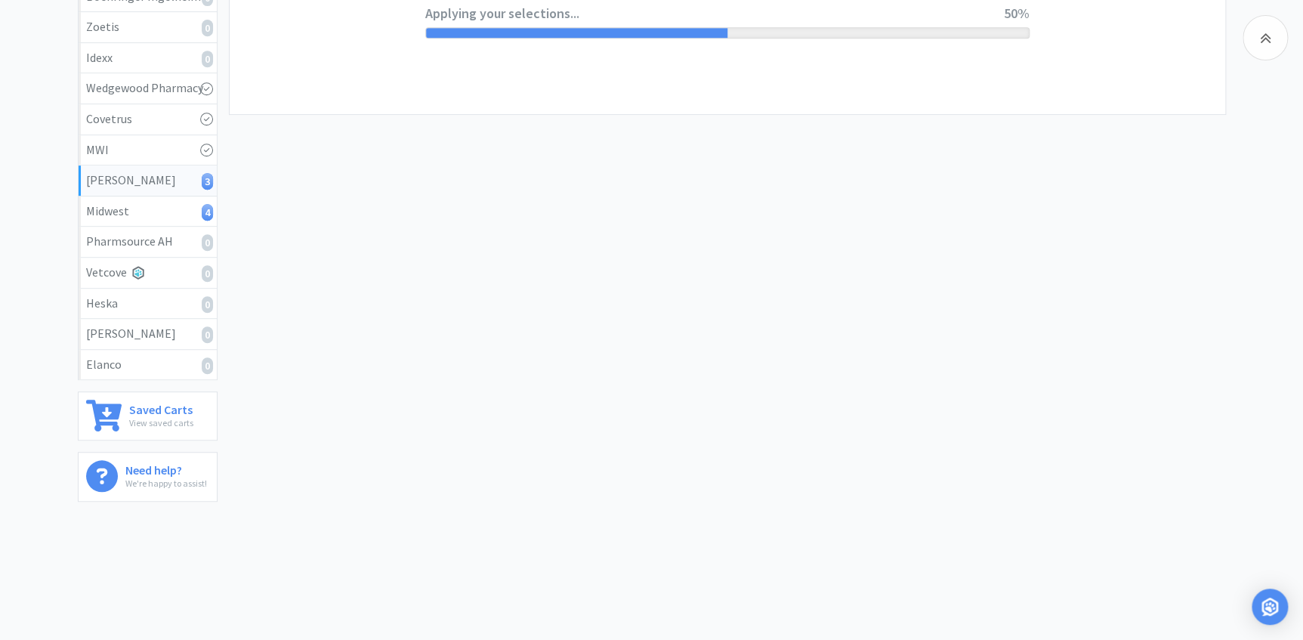
scroll to position [0, 0]
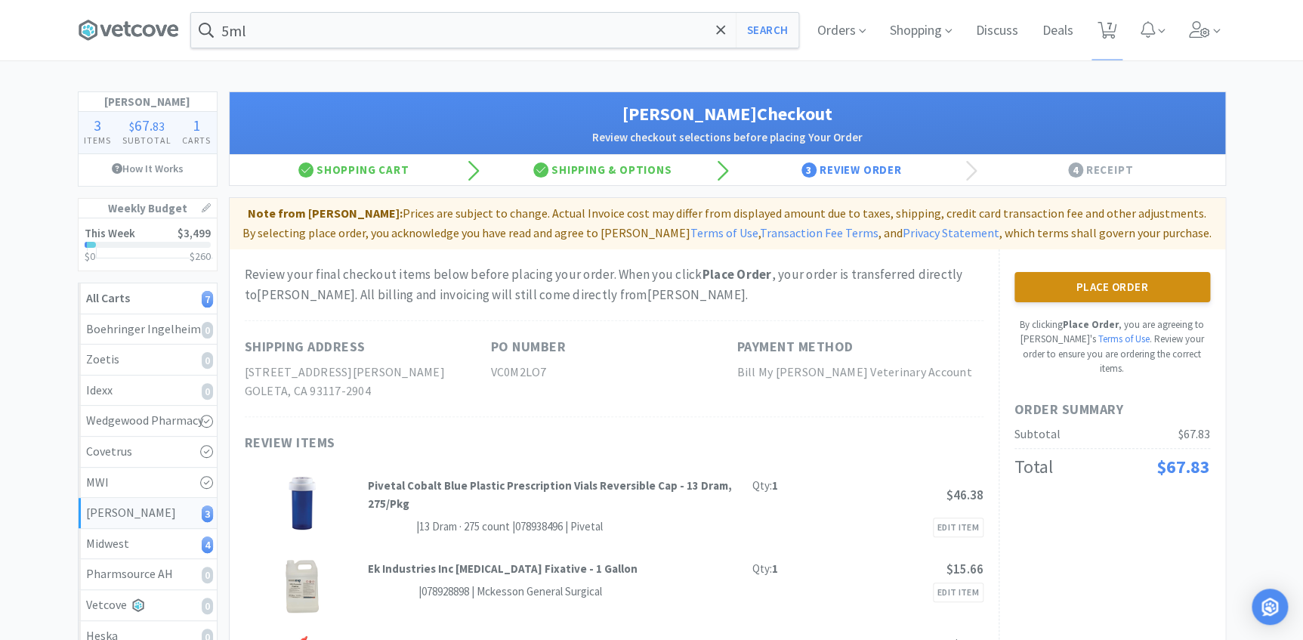
click at [1127, 279] on button "Place Order" at bounding box center [1113, 287] width 196 height 30
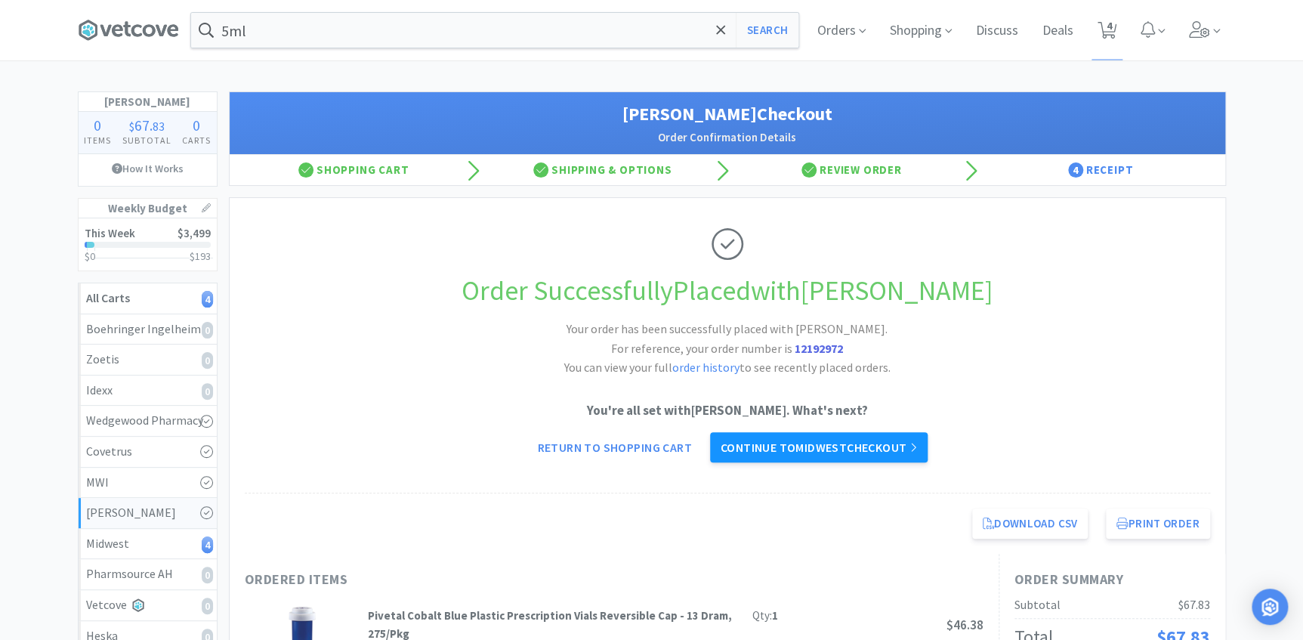
click at [854, 456] on link "Continue to Midwest checkout" at bounding box center [819, 447] width 218 height 30
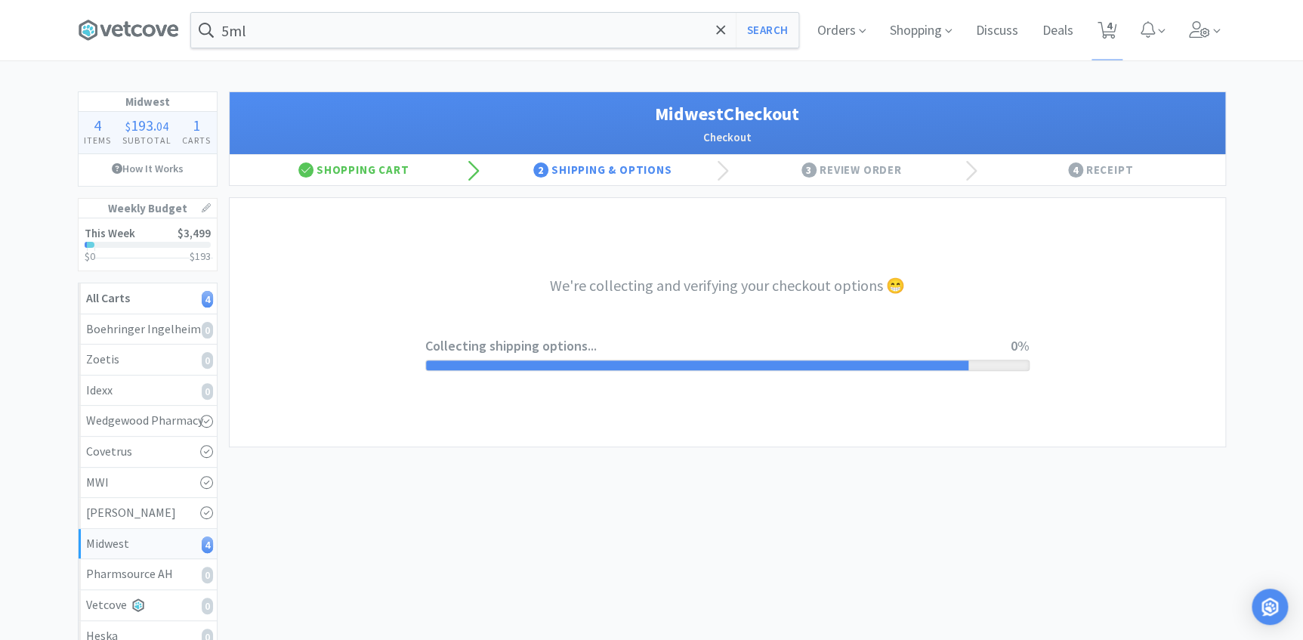
select select "3"
